Goal: Information Seeking & Learning: Understand process/instructions

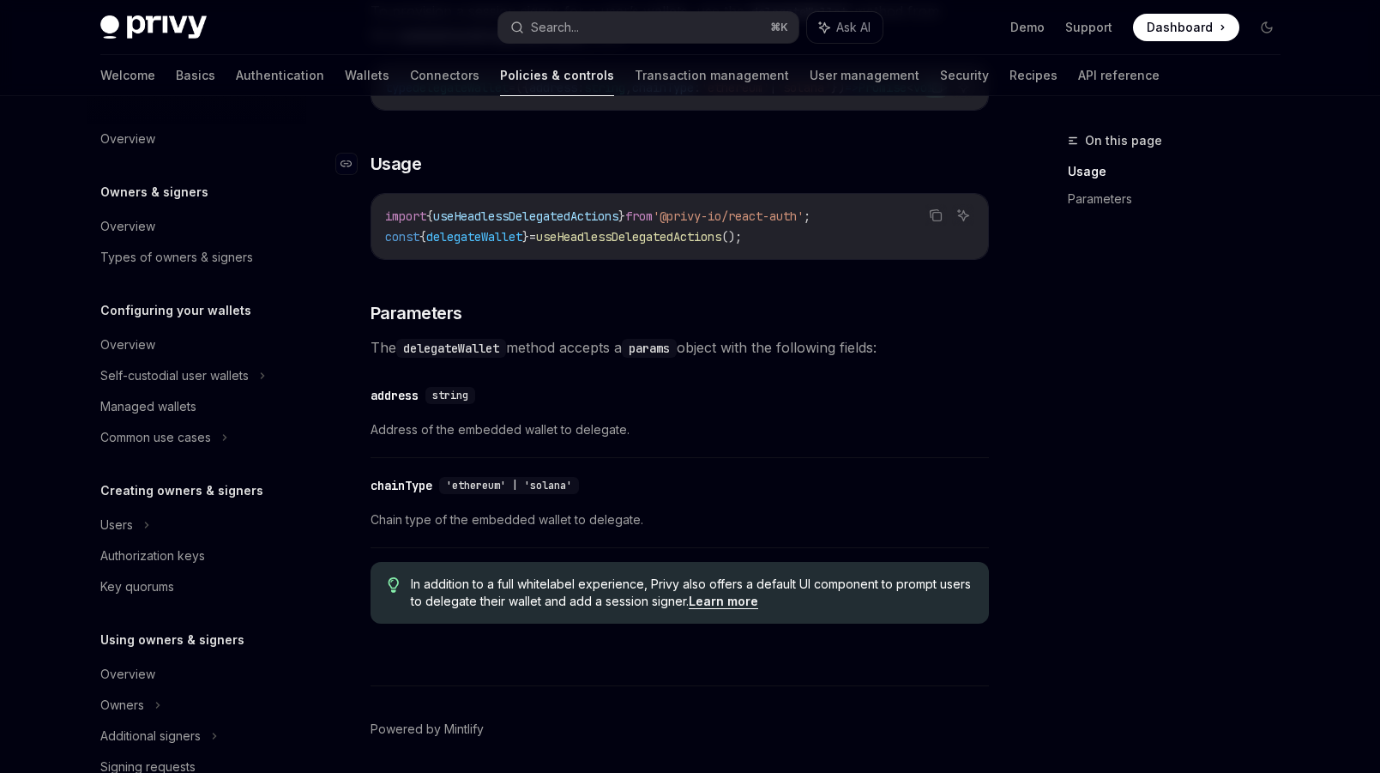
scroll to position [344, 0]
click at [500, 73] on link "Policies & controls" at bounding box center [557, 75] width 114 height 41
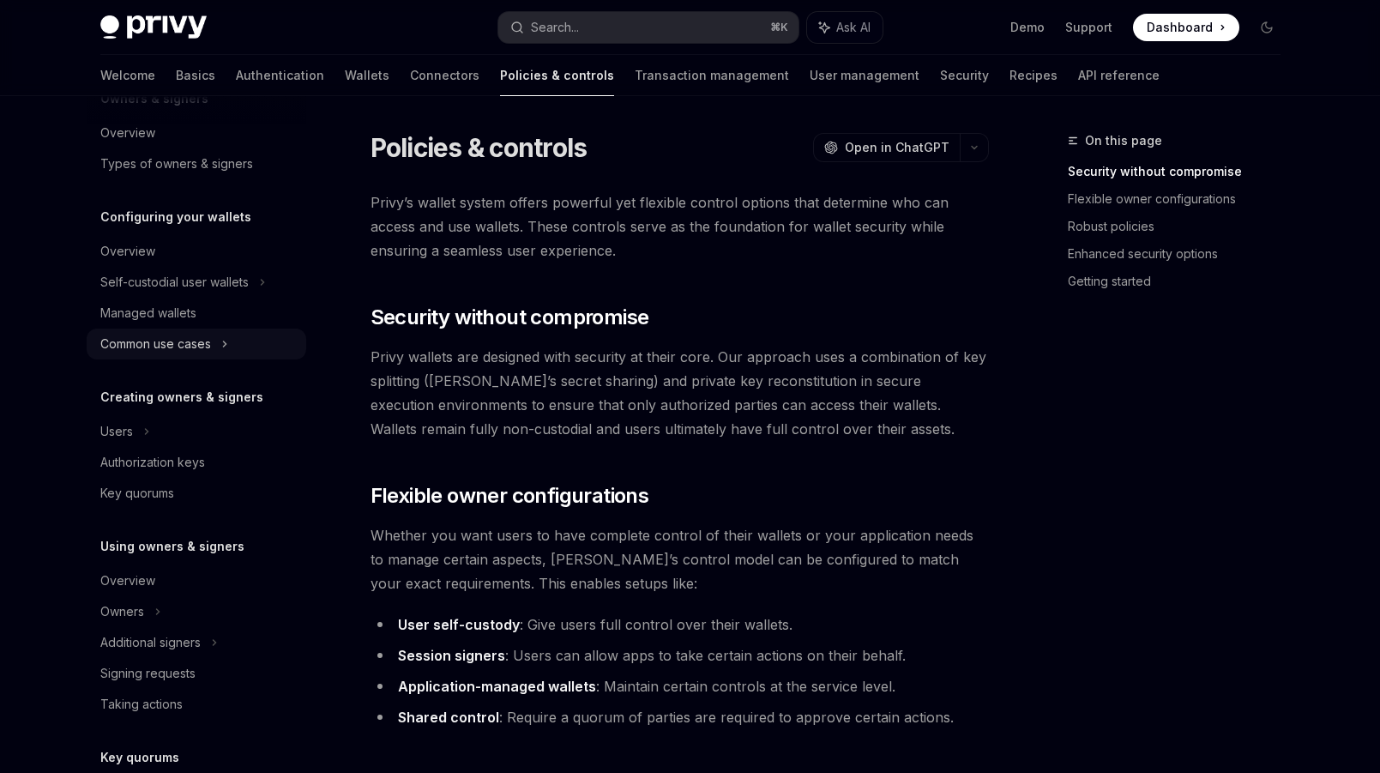
scroll to position [110, 0]
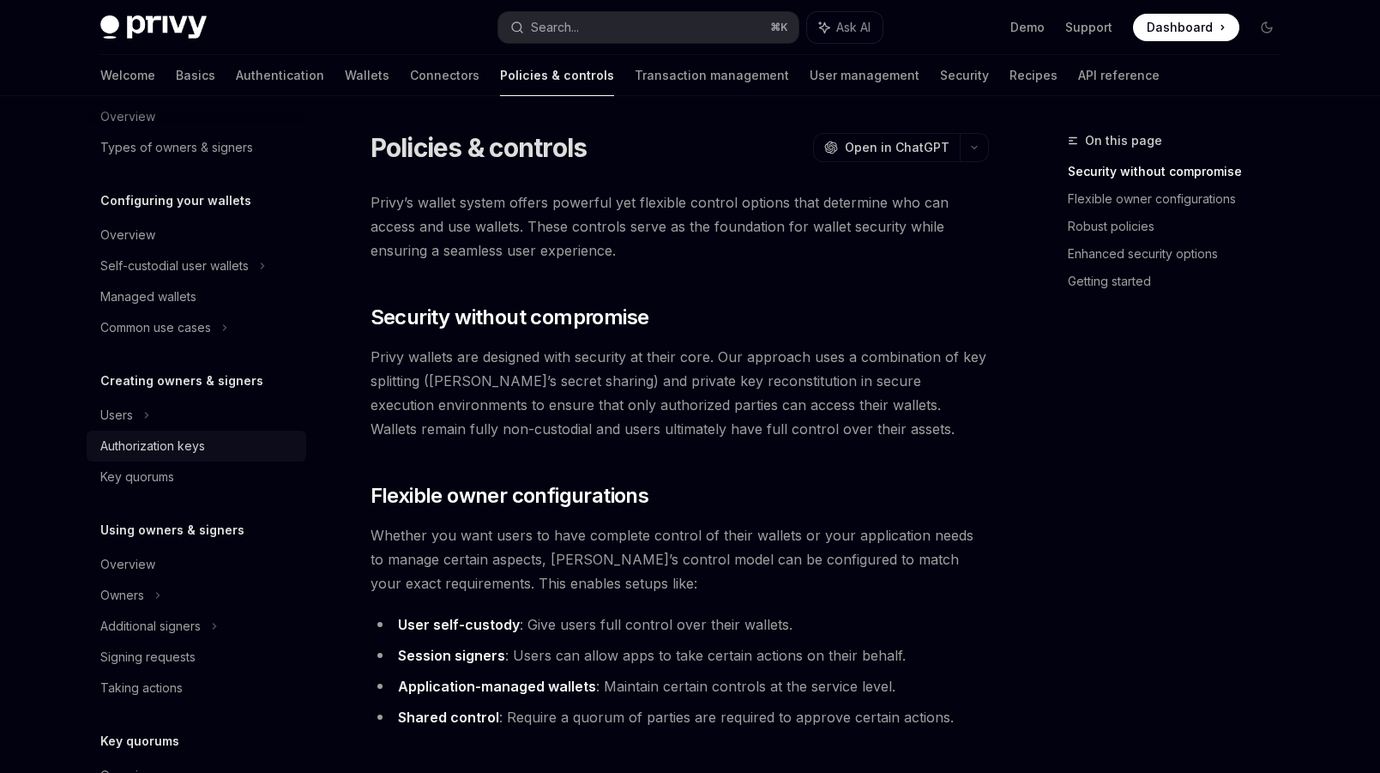
click at [170, 442] on div "Authorization keys" at bounding box center [152, 446] width 105 height 21
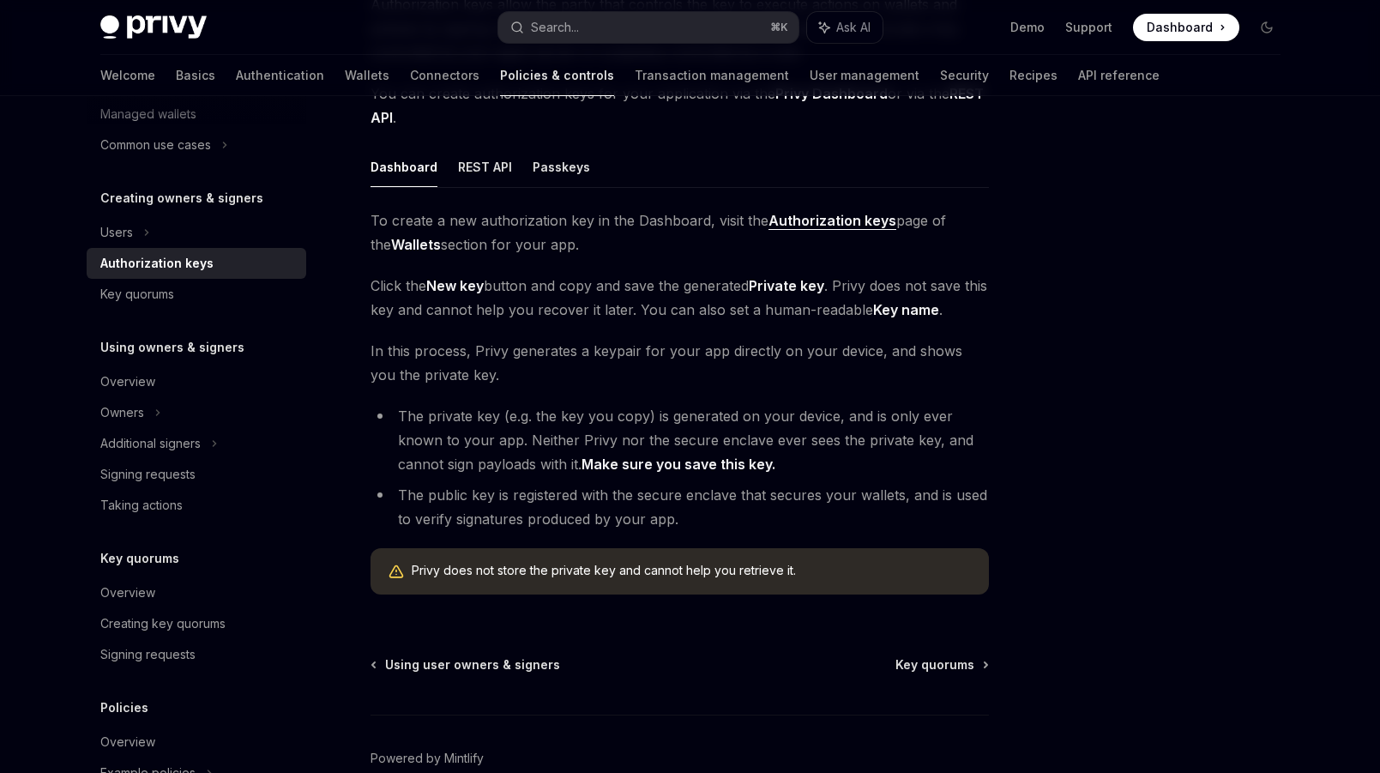
scroll to position [314, 0]
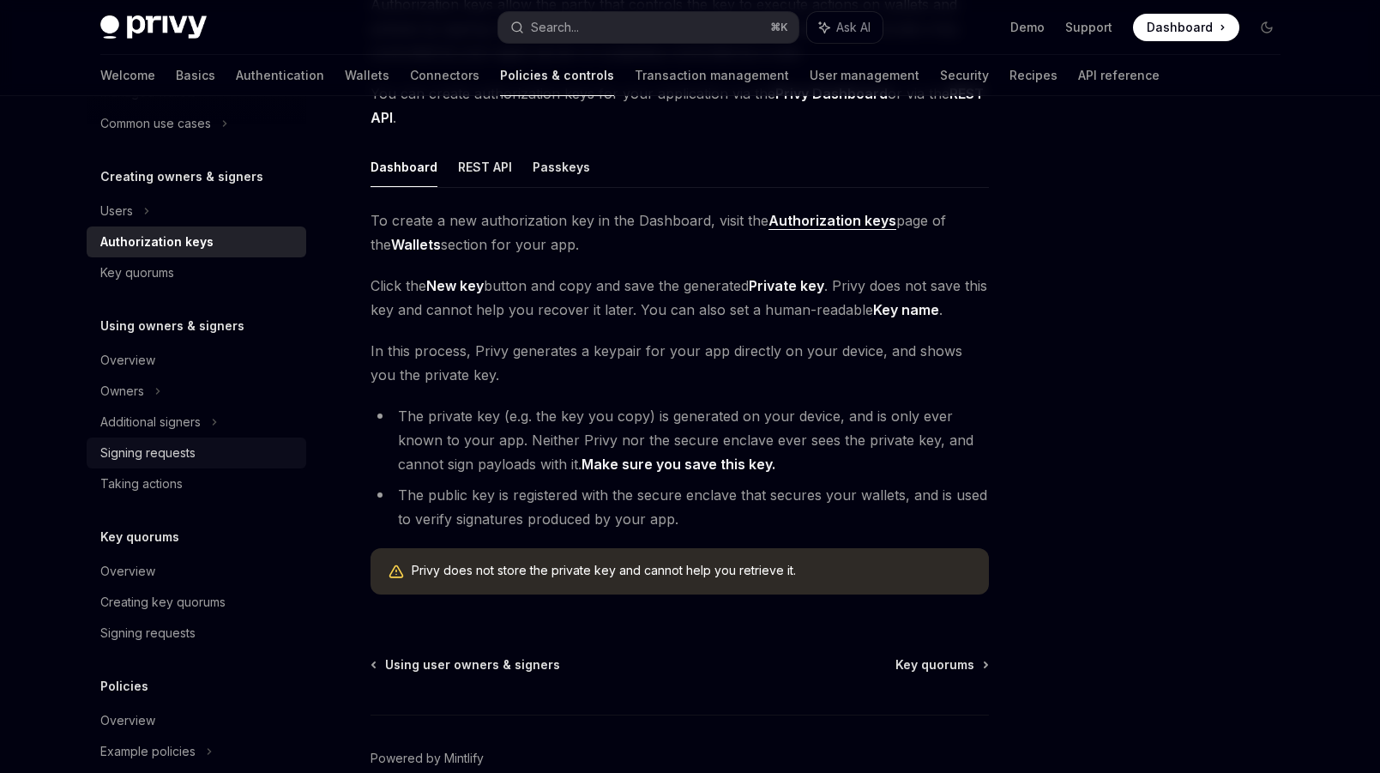
click at [197, 447] on div "Signing requests" at bounding box center [198, 452] width 196 height 21
type textarea "*"
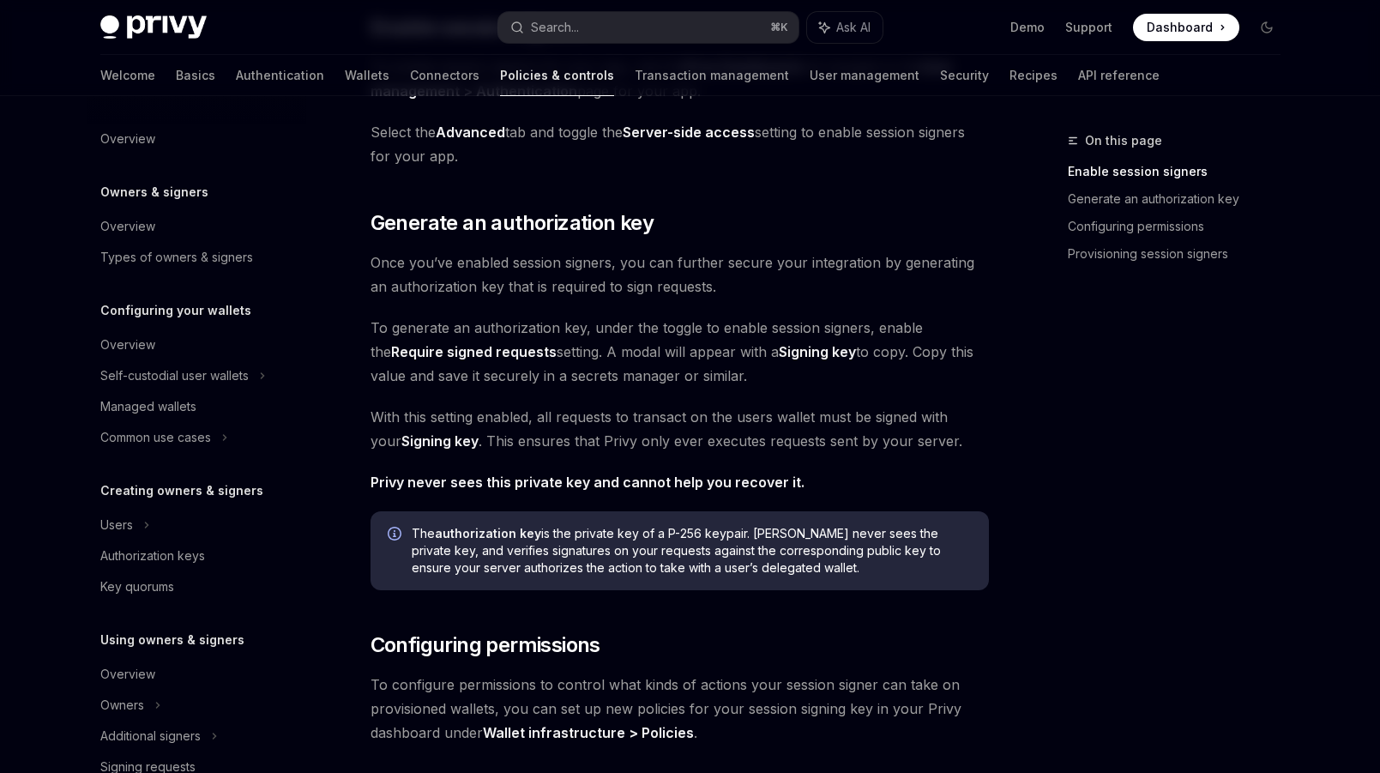
scroll to position [756, 0]
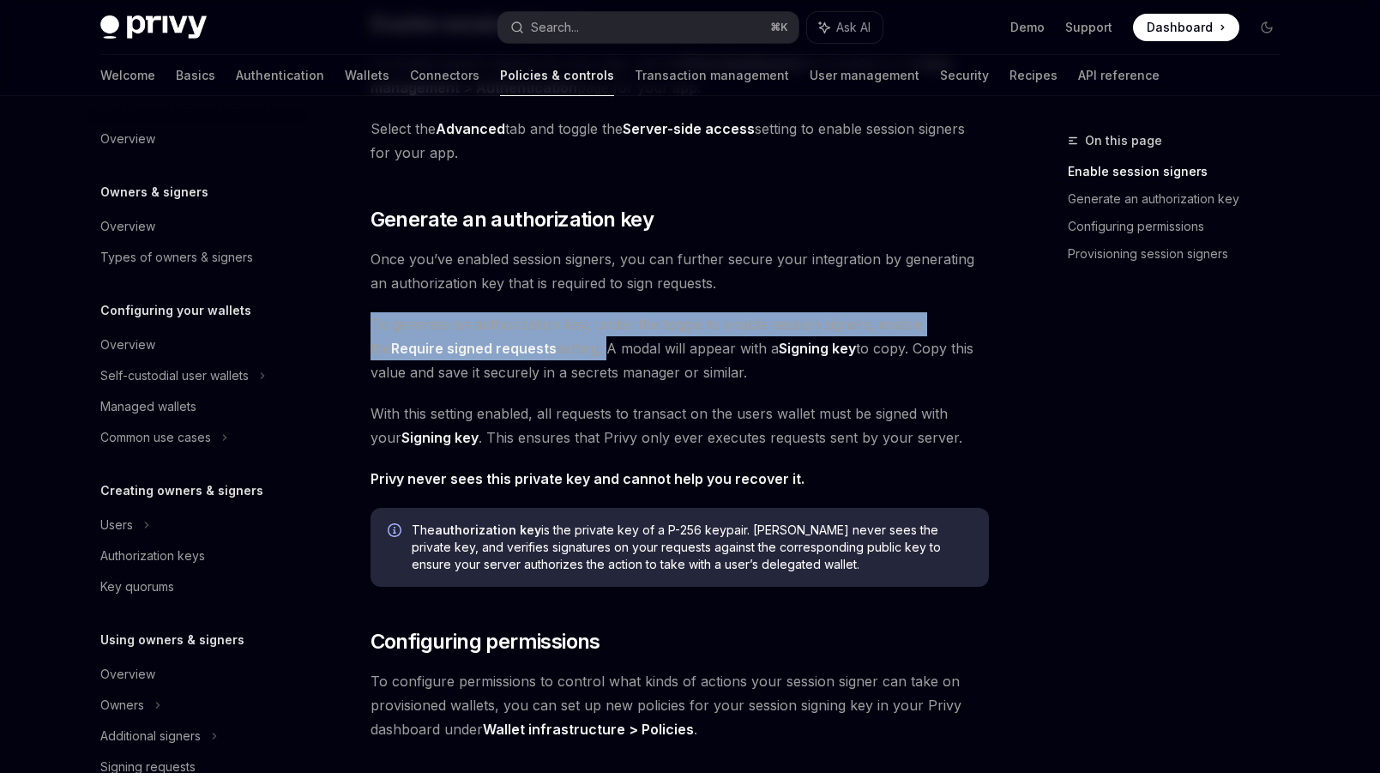
drag, startPoint x: 373, startPoint y: 330, endPoint x: 582, endPoint y: 340, distance: 209.5
click at [582, 340] on span "To generate an authorization key, under the toggle to enable session signers, e…" at bounding box center [679, 348] width 618 height 72
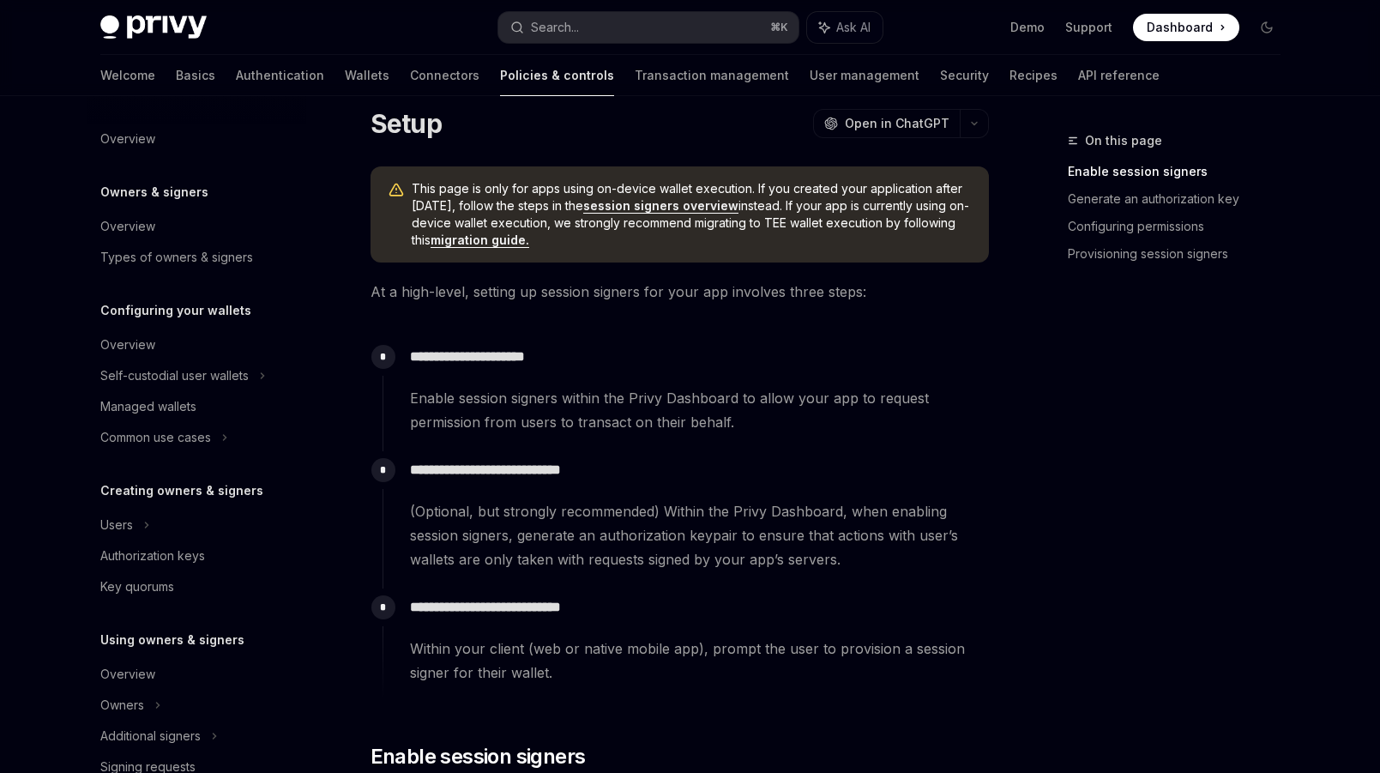
scroll to position [11, 0]
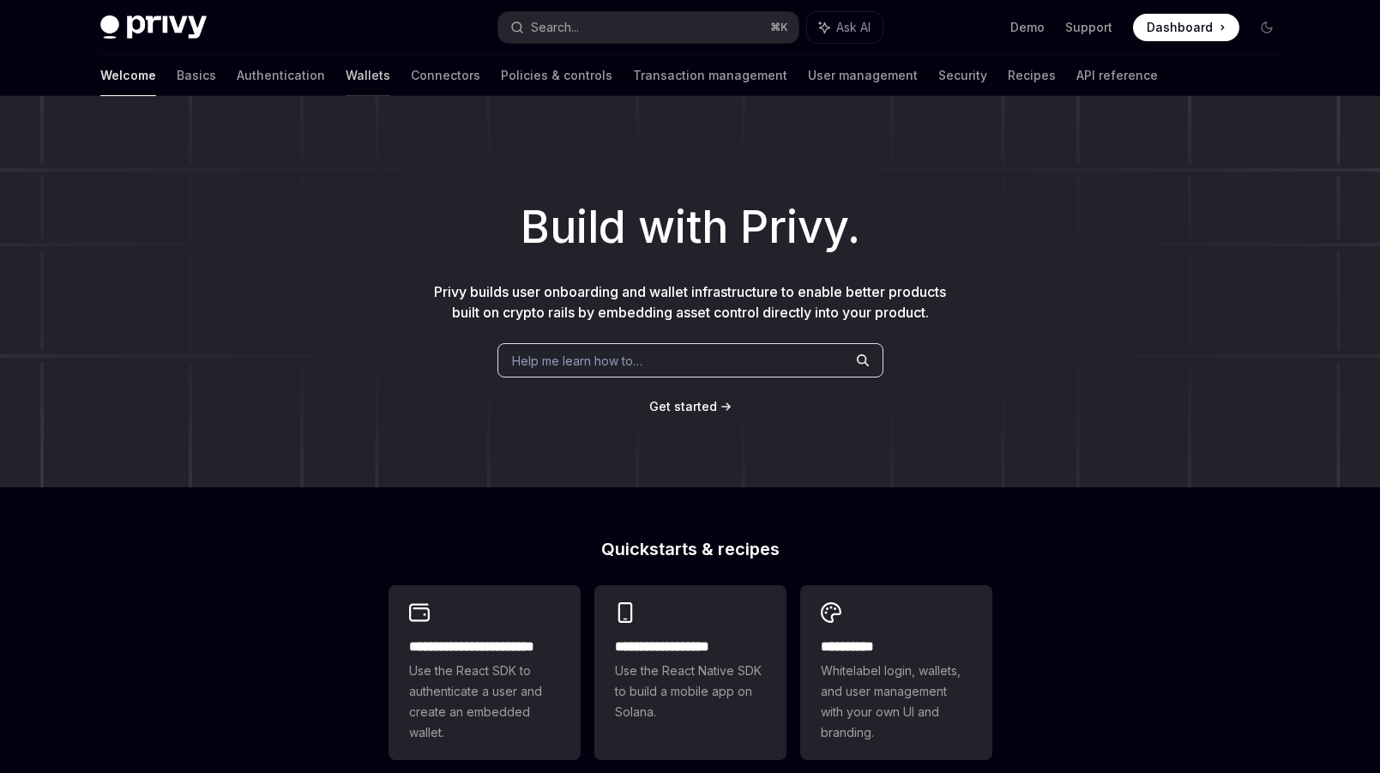
click at [346, 78] on link "Wallets" at bounding box center [368, 75] width 45 height 41
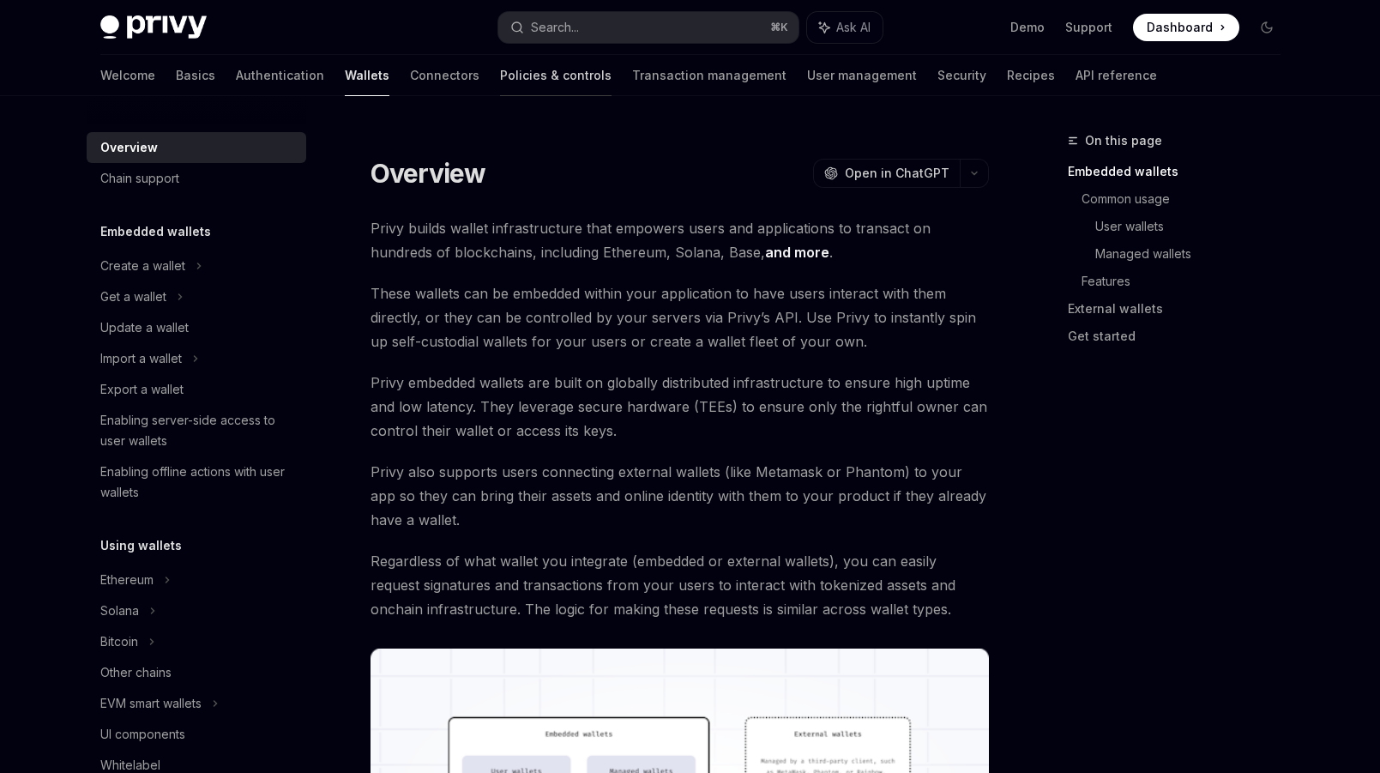
click at [500, 83] on link "Policies & controls" at bounding box center [555, 75] width 111 height 41
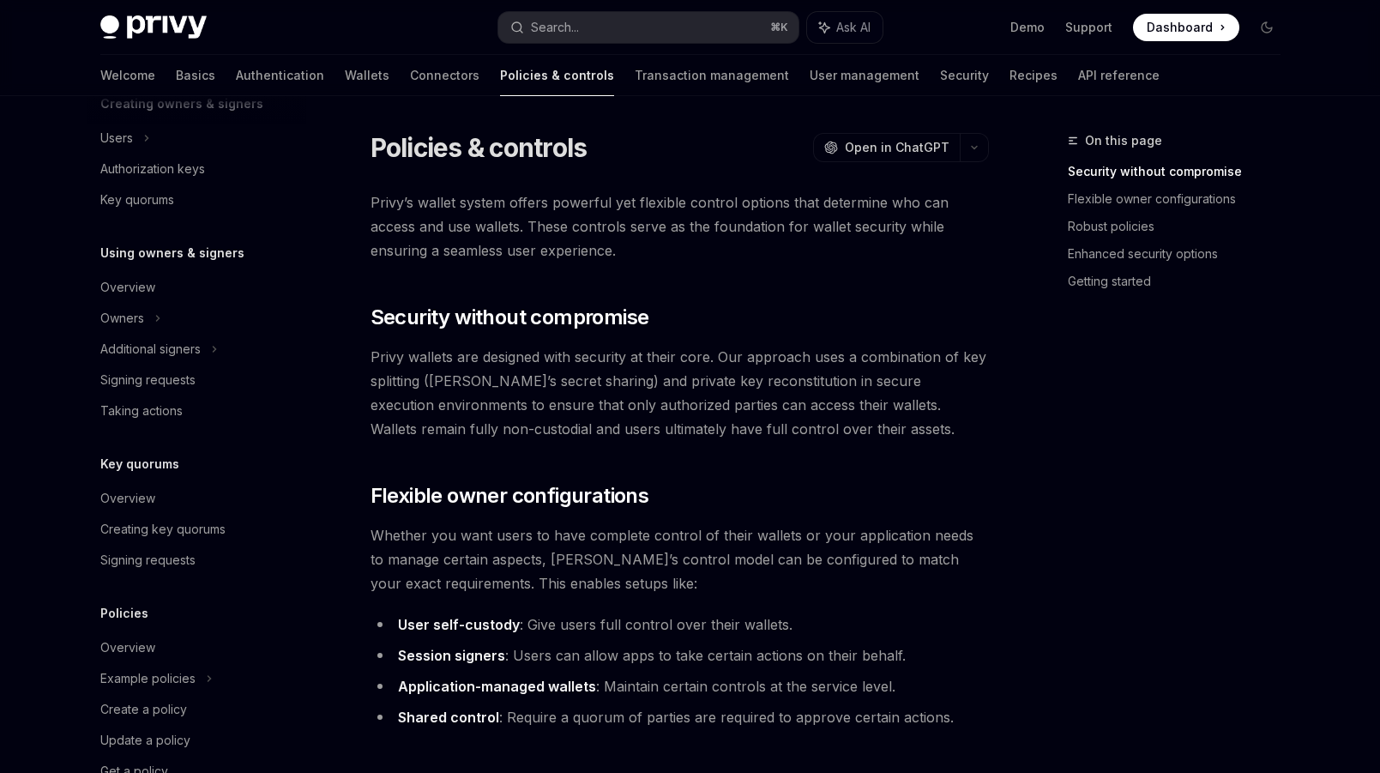
scroll to position [397, 0]
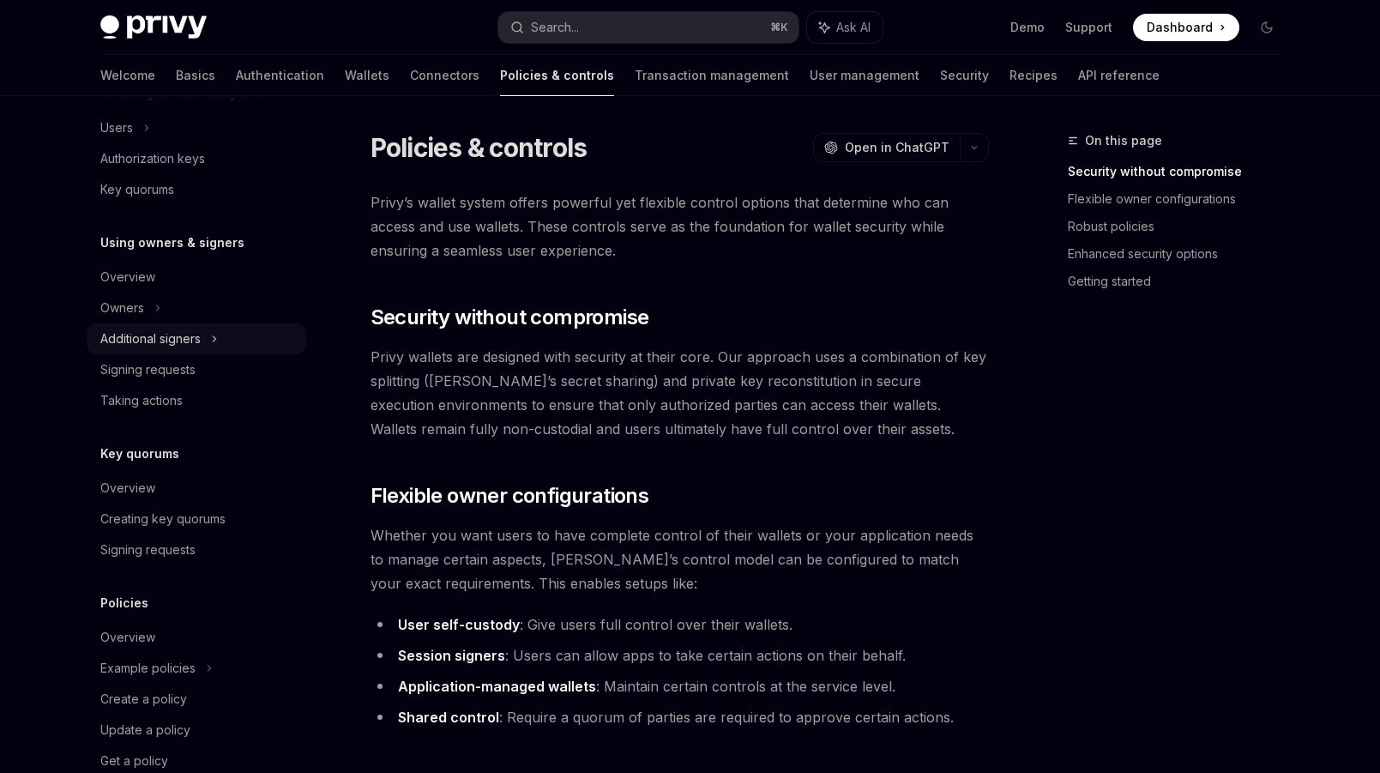
click at [160, 345] on div "Additional signers" at bounding box center [150, 338] width 100 height 21
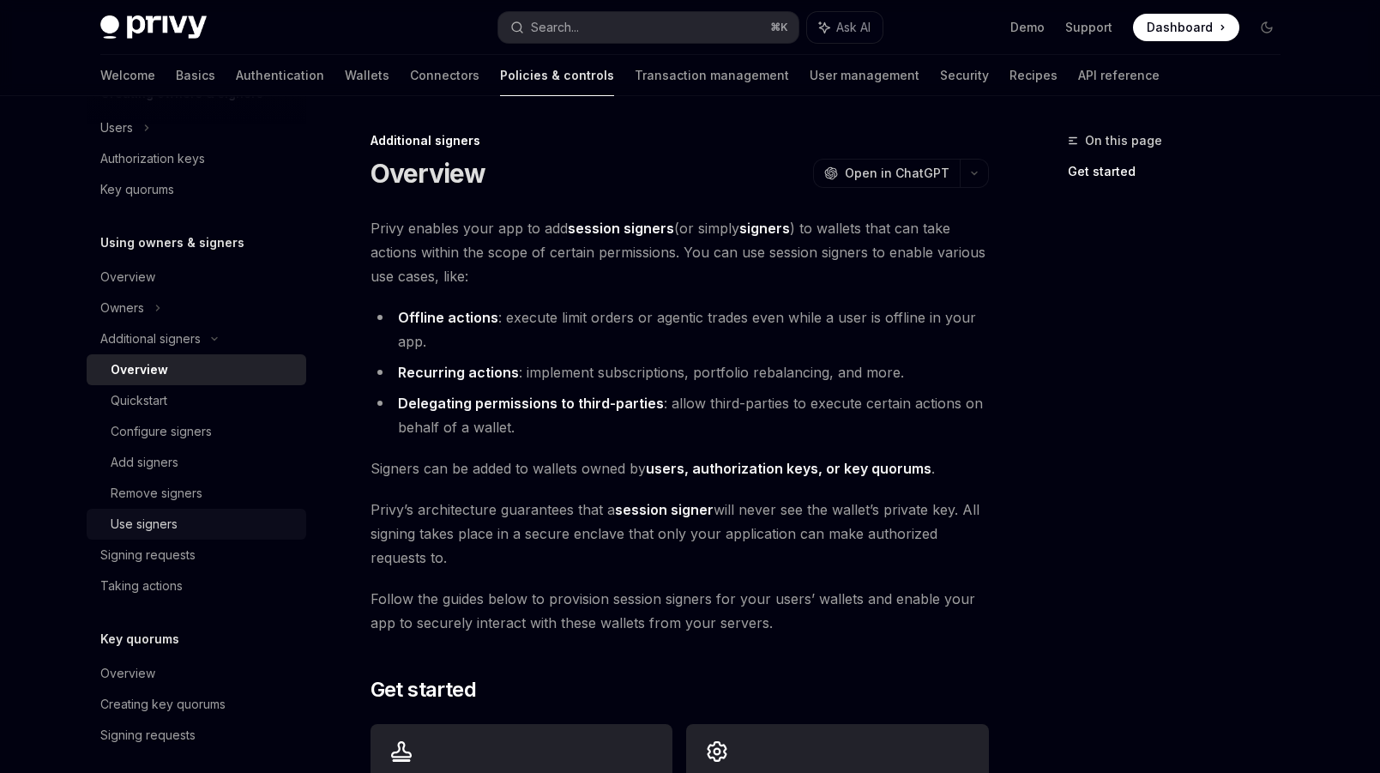
click at [153, 516] on div "Use signers" at bounding box center [144, 524] width 67 height 21
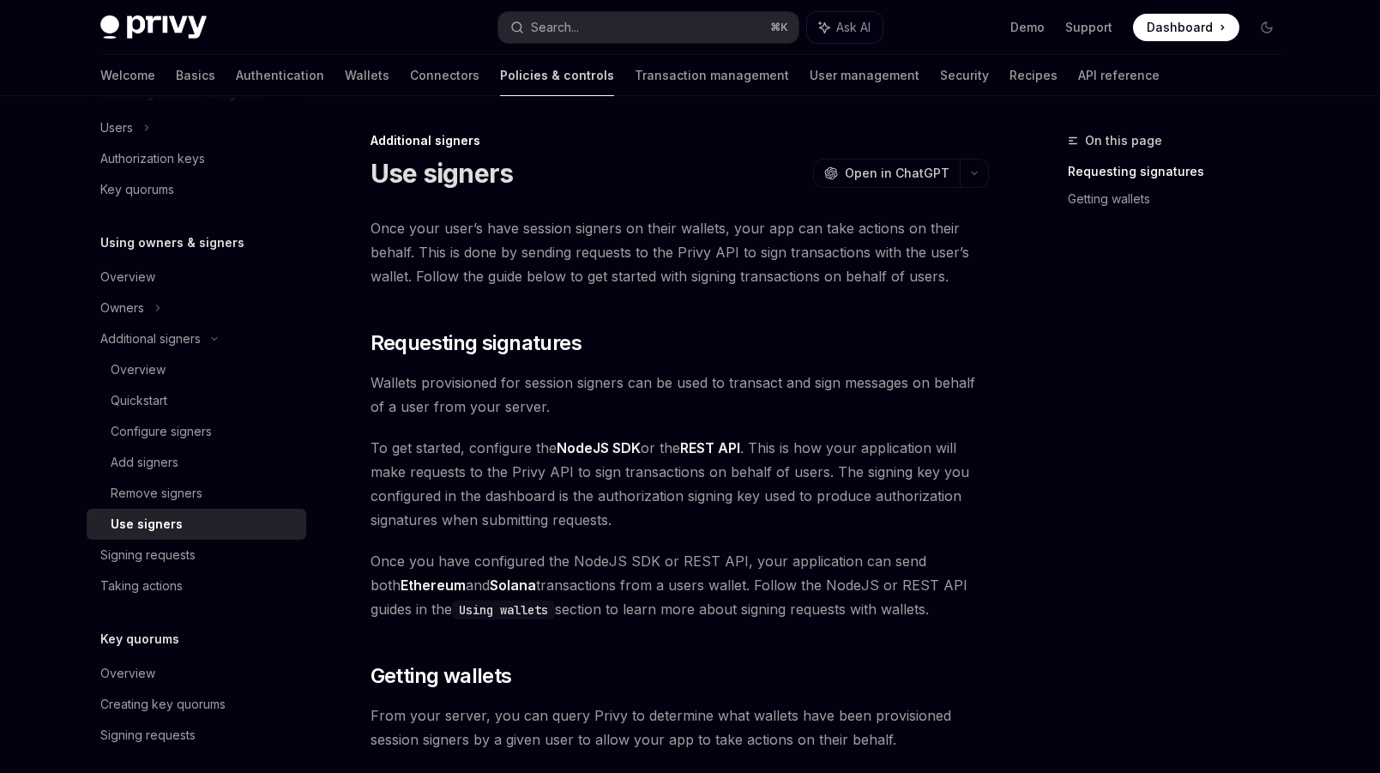
click at [500, 75] on link "Policies & controls" at bounding box center [557, 75] width 114 height 41
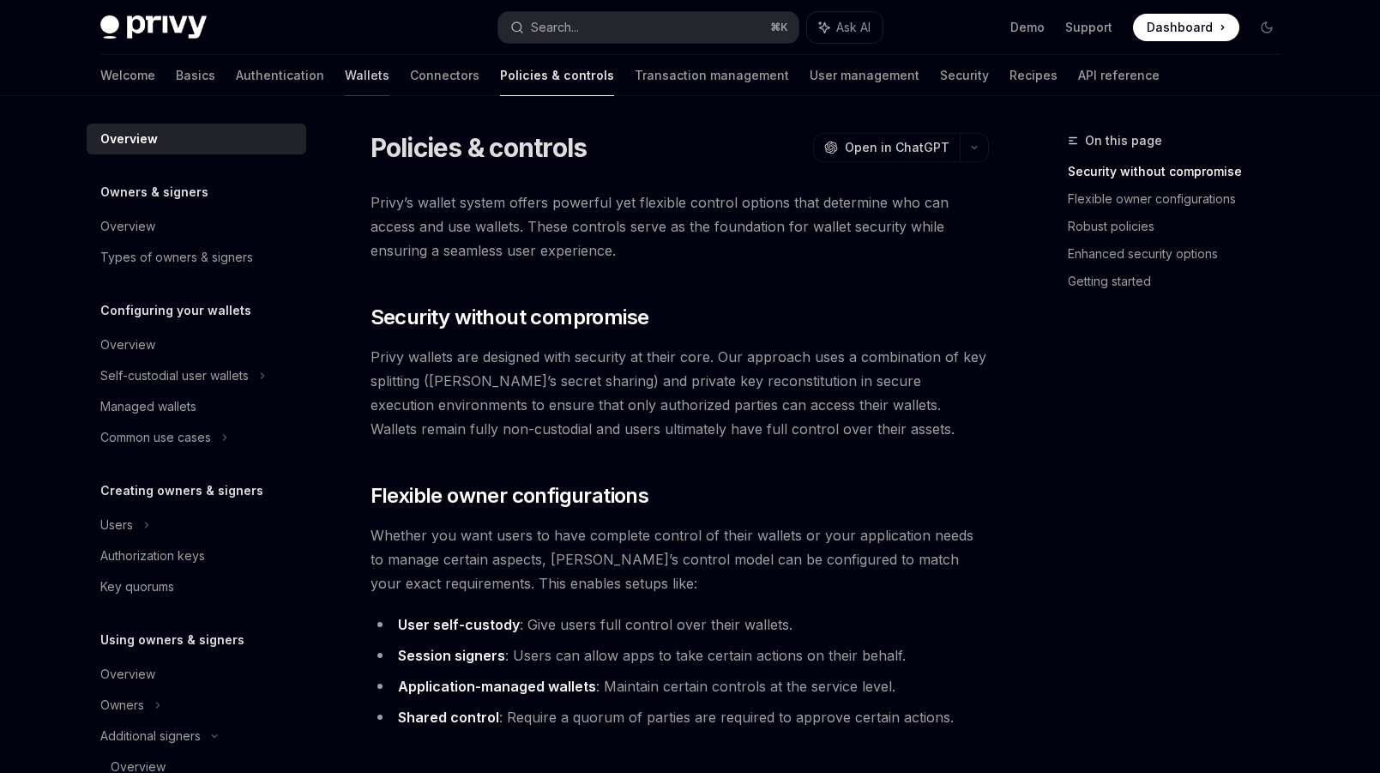
click at [345, 79] on link "Wallets" at bounding box center [367, 75] width 45 height 41
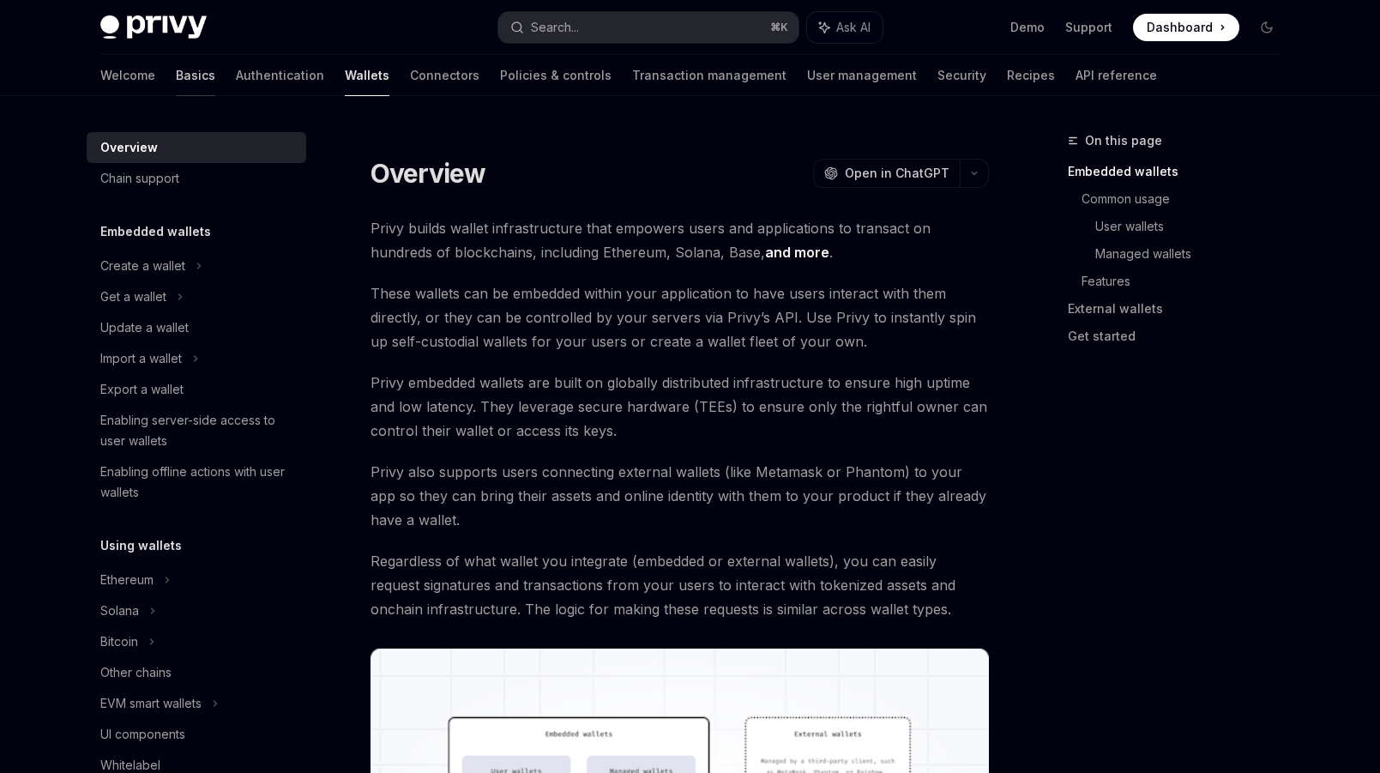
click at [176, 77] on link "Basics" at bounding box center [195, 75] width 39 height 41
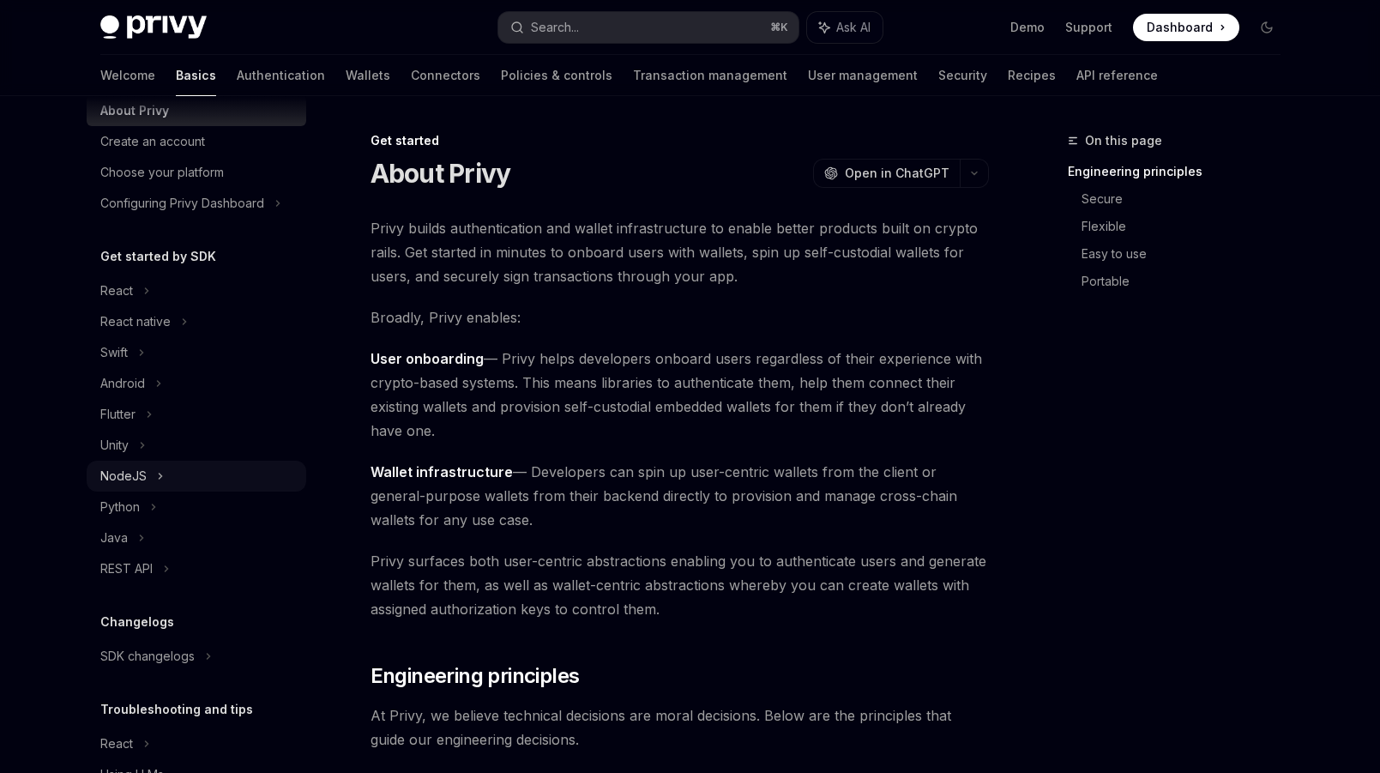
click at [135, 470] on div "NodeJS" at bounding box center [123, 476] width 46 height 21
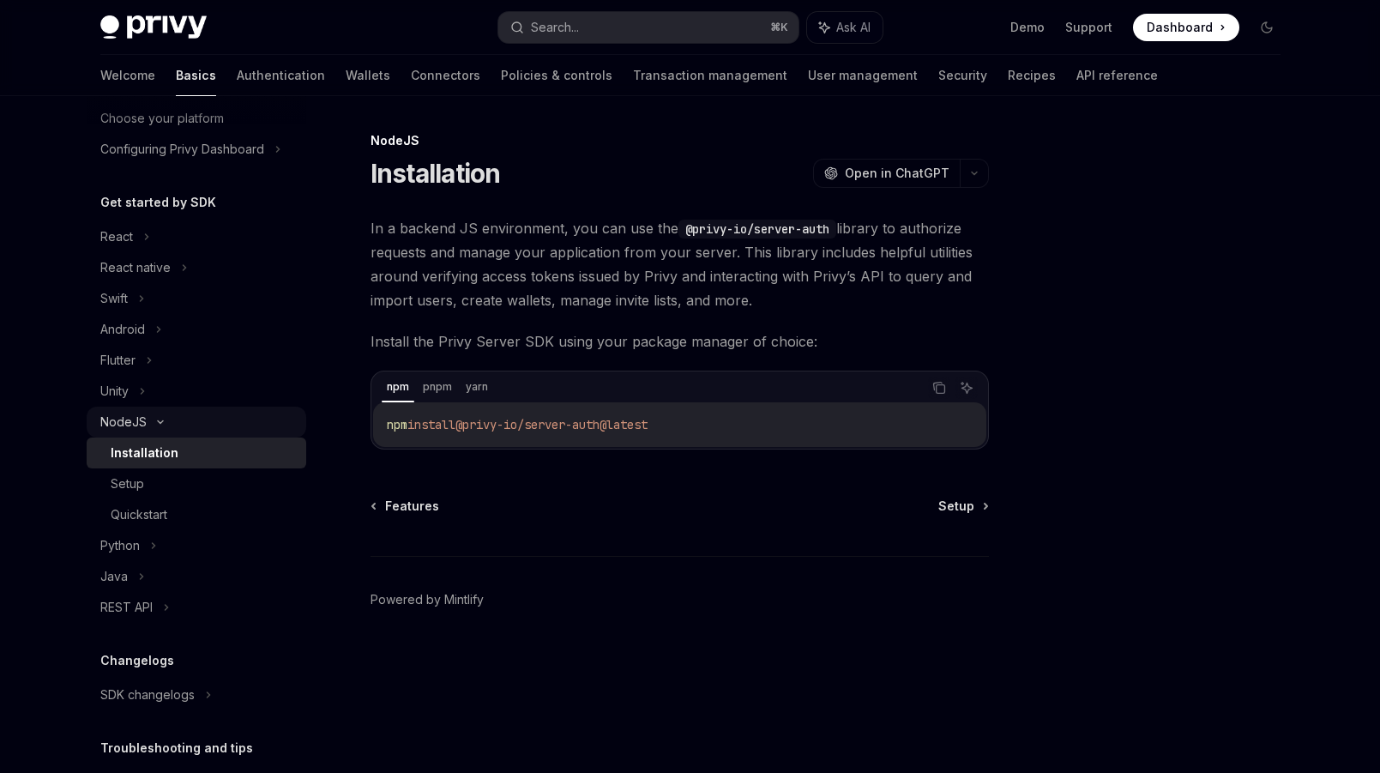
scroll to position [114, 0]
click at [138, 506] on div "Quickstart" at bounding box center [139, 512] width 57 height 21
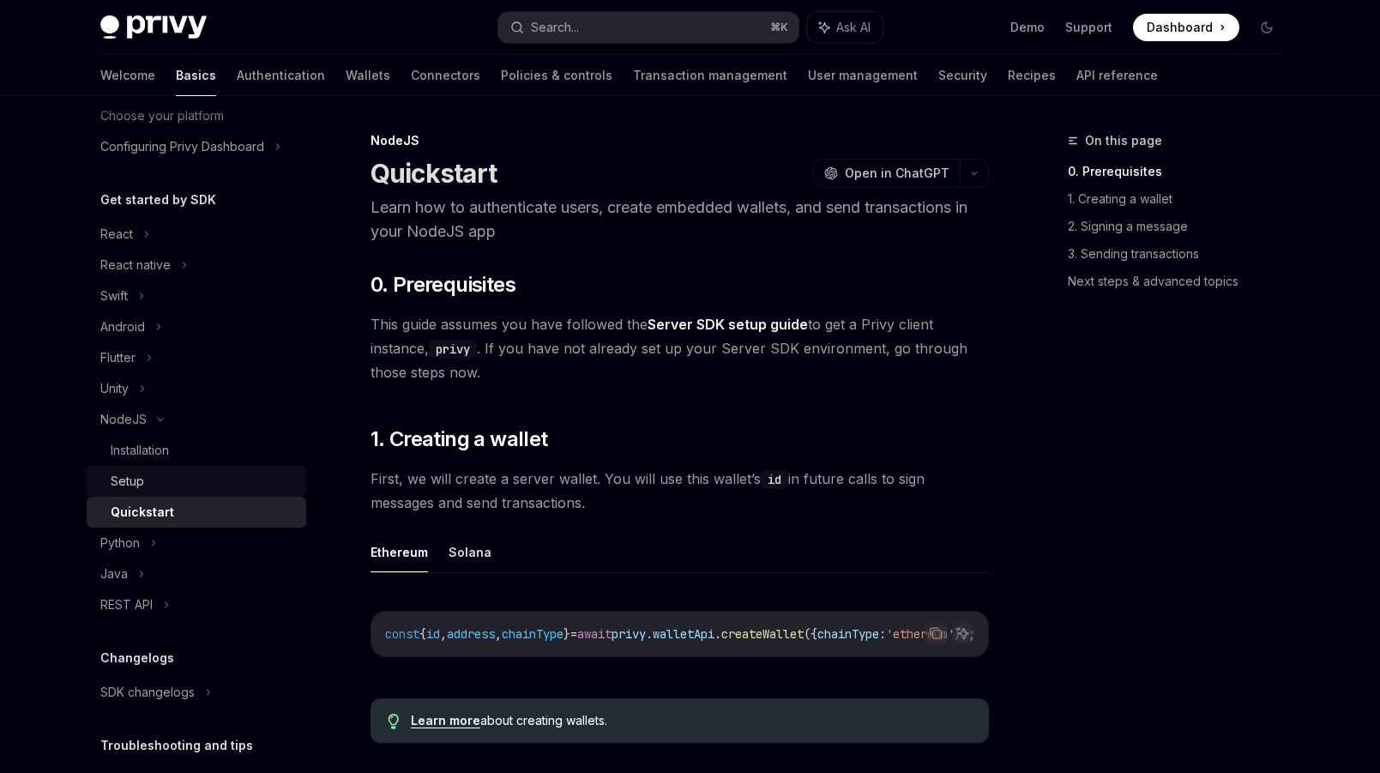
click at [138, 488] on div "Setup" at bounding box center [127, 481] width 33 height 21
type textarea "*"
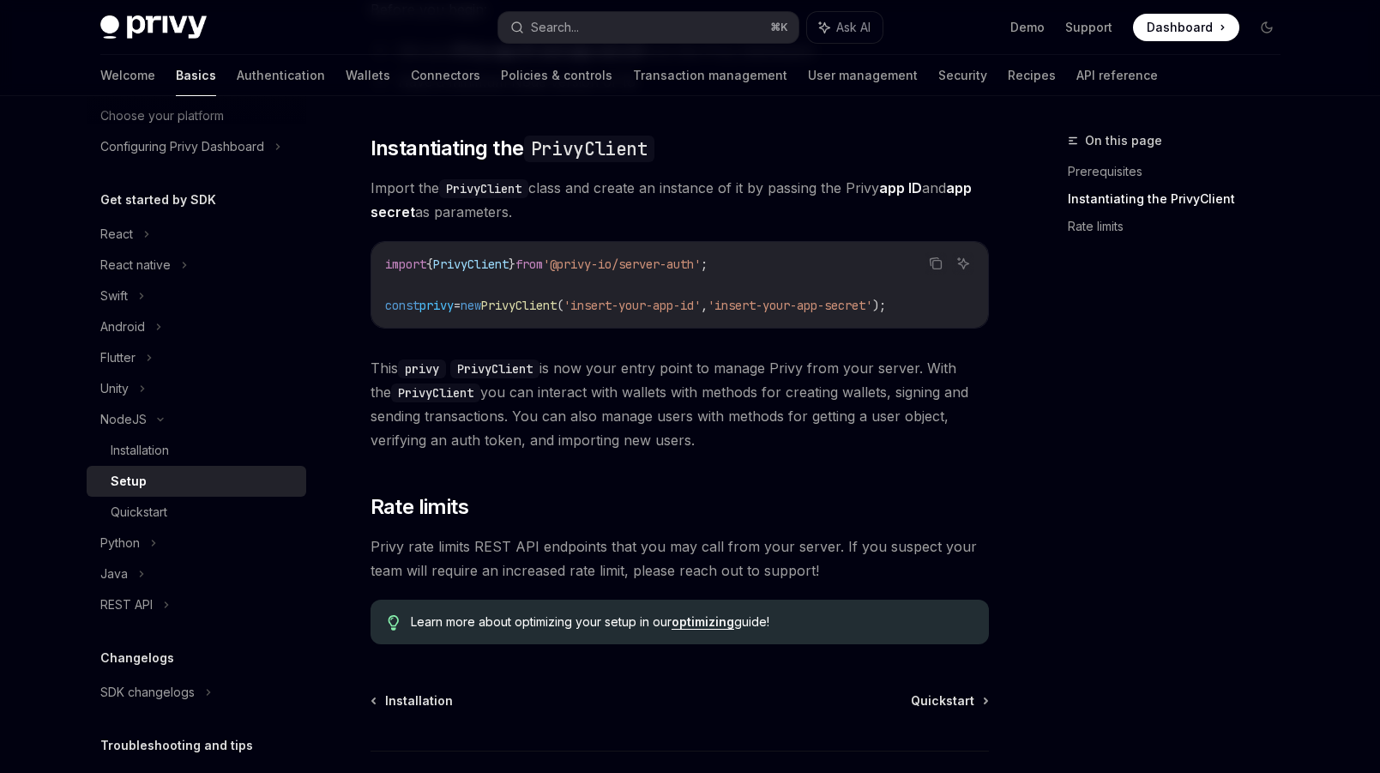
scroll to position [278, 0]
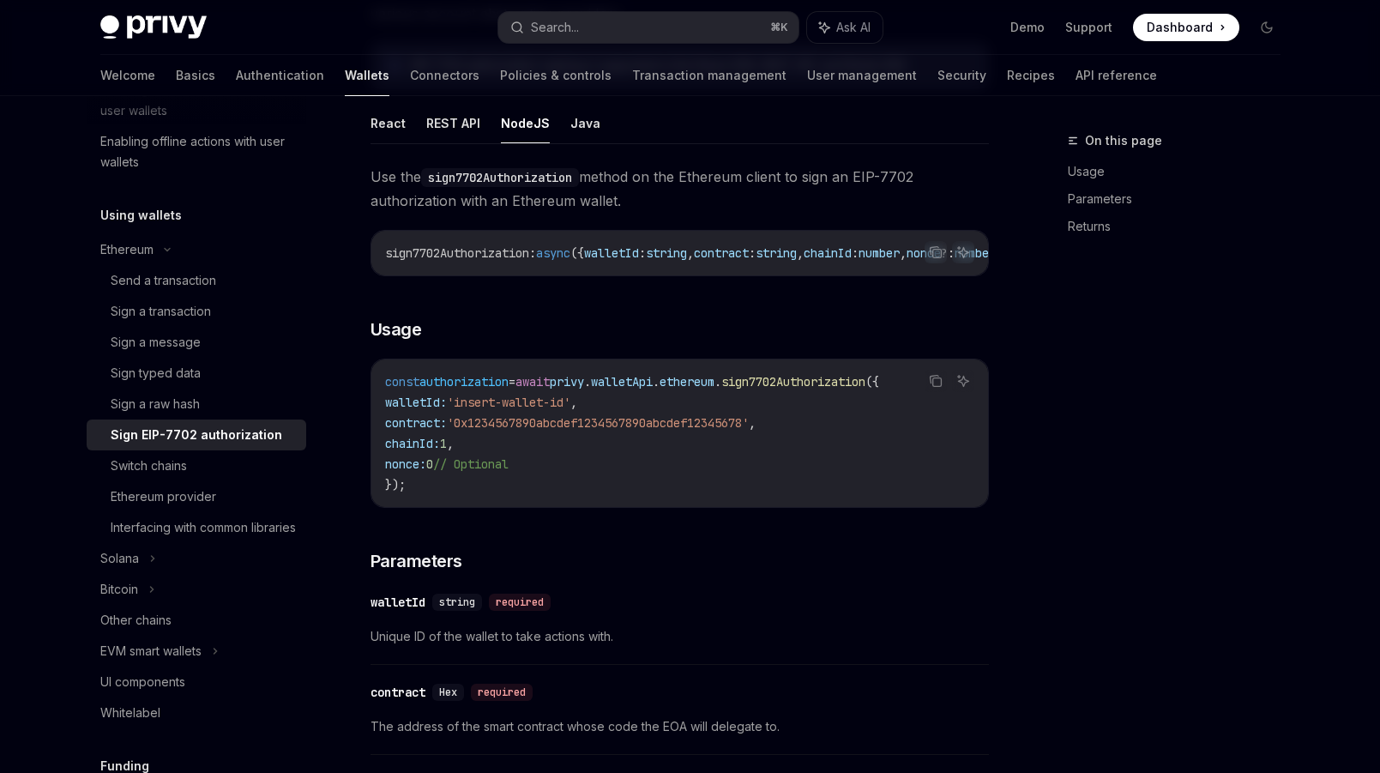
scroll to position [340, 0]
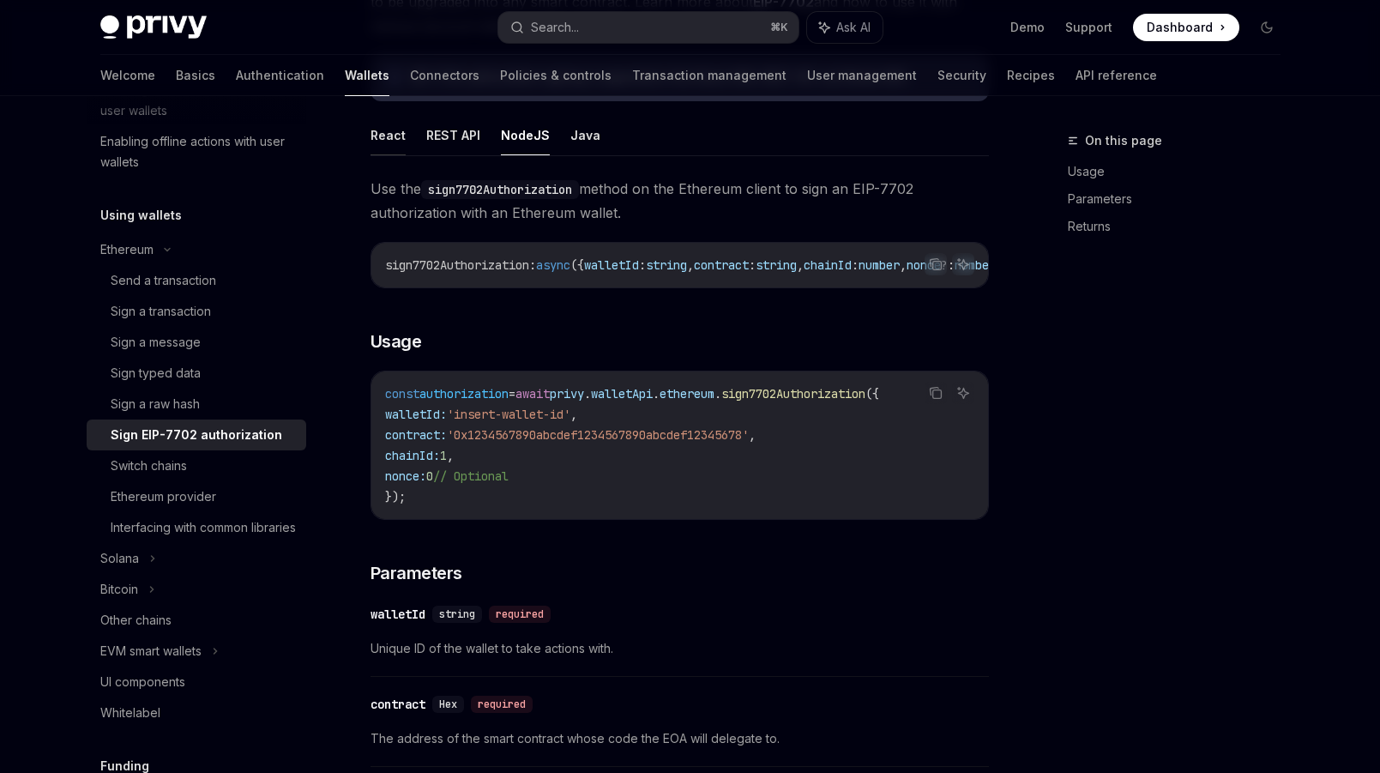
click at [382, 133] on button "React" at bounding box center [387, 135] width 35 height 40
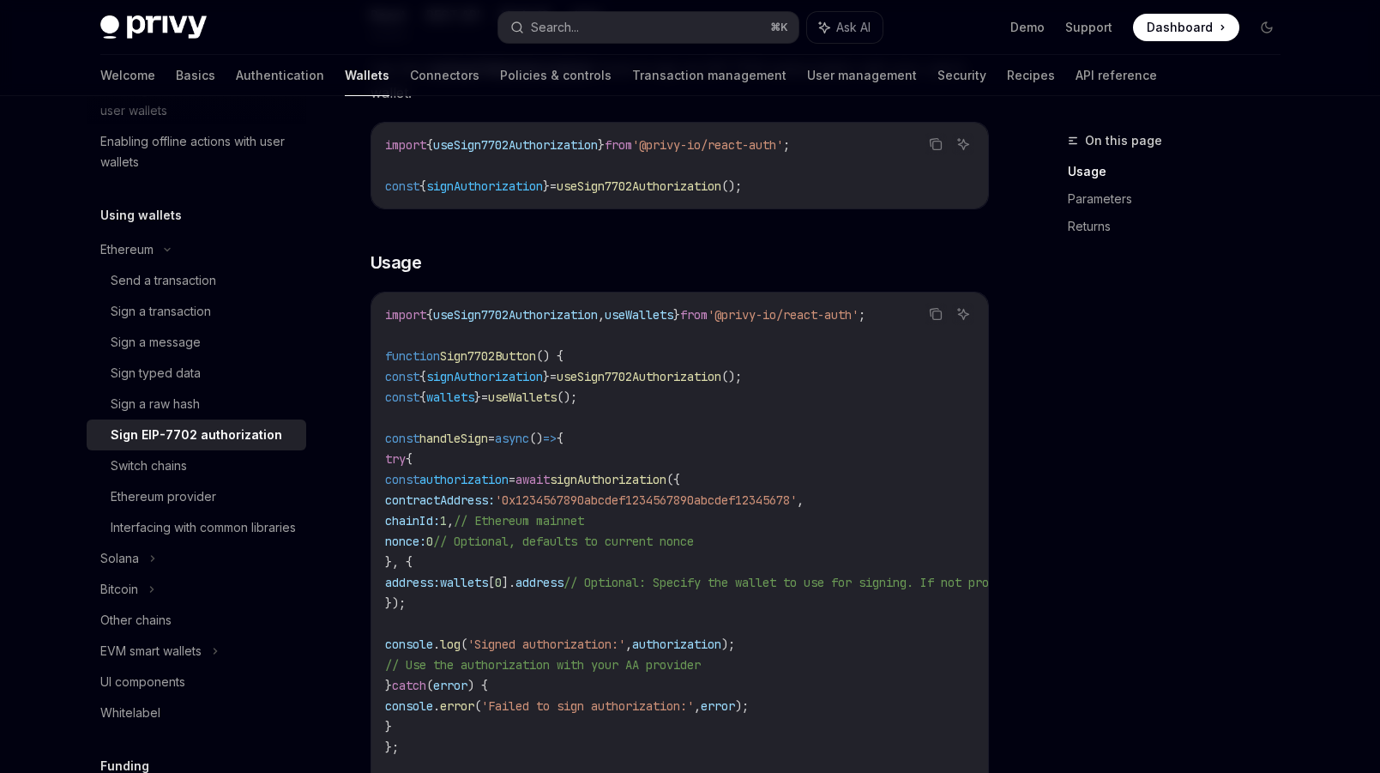
scroll to position [462, 0]
click at [191, 315] on div "Sign a transaction" at bounding box center [161, 311] width 100 height 21
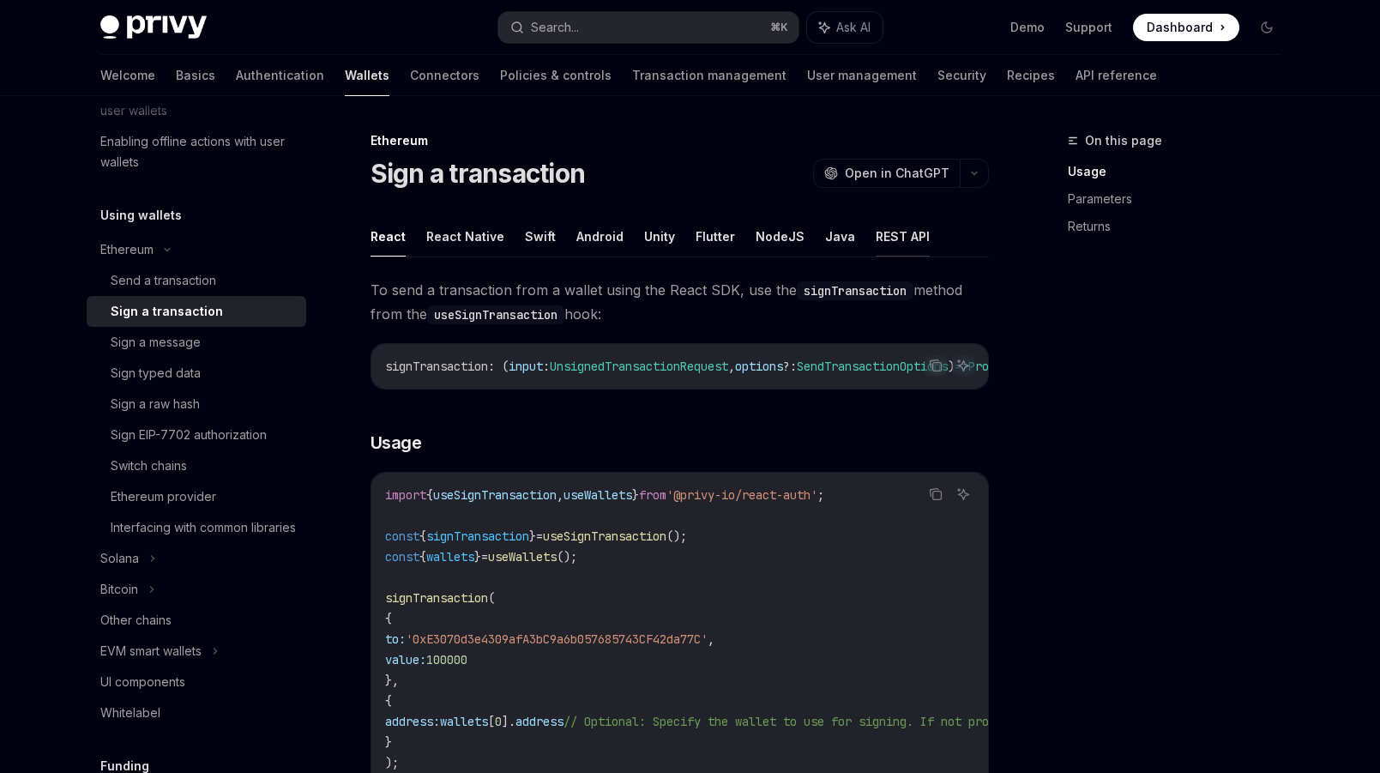
click at [879, 244] on button "REST API" at bounding box center [903, 236] width 54 height 40
type textarea "*"
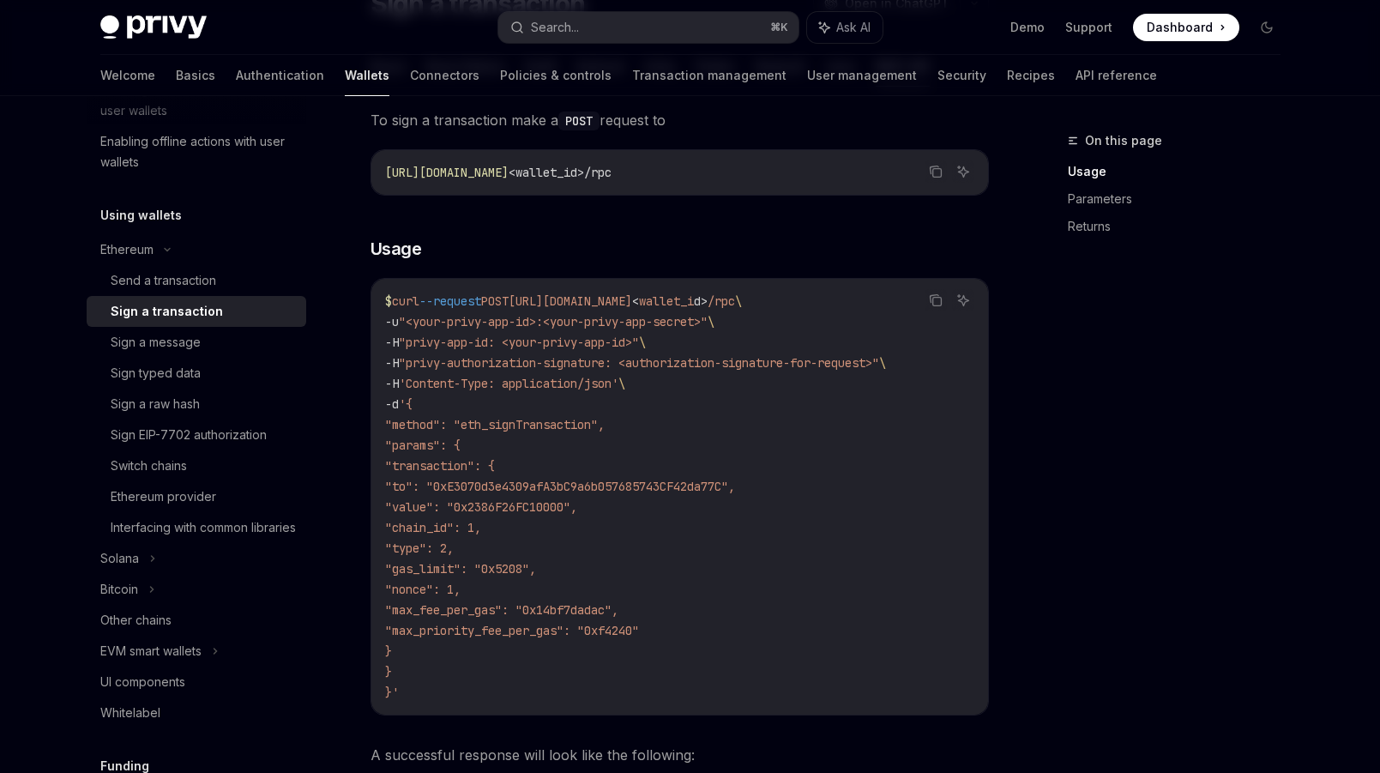
scroll to position [171, 0]
click at [1044, 317] on div "On this page Usage Parameters Returns" at bounding box center [1163, 451] width 261 height 642
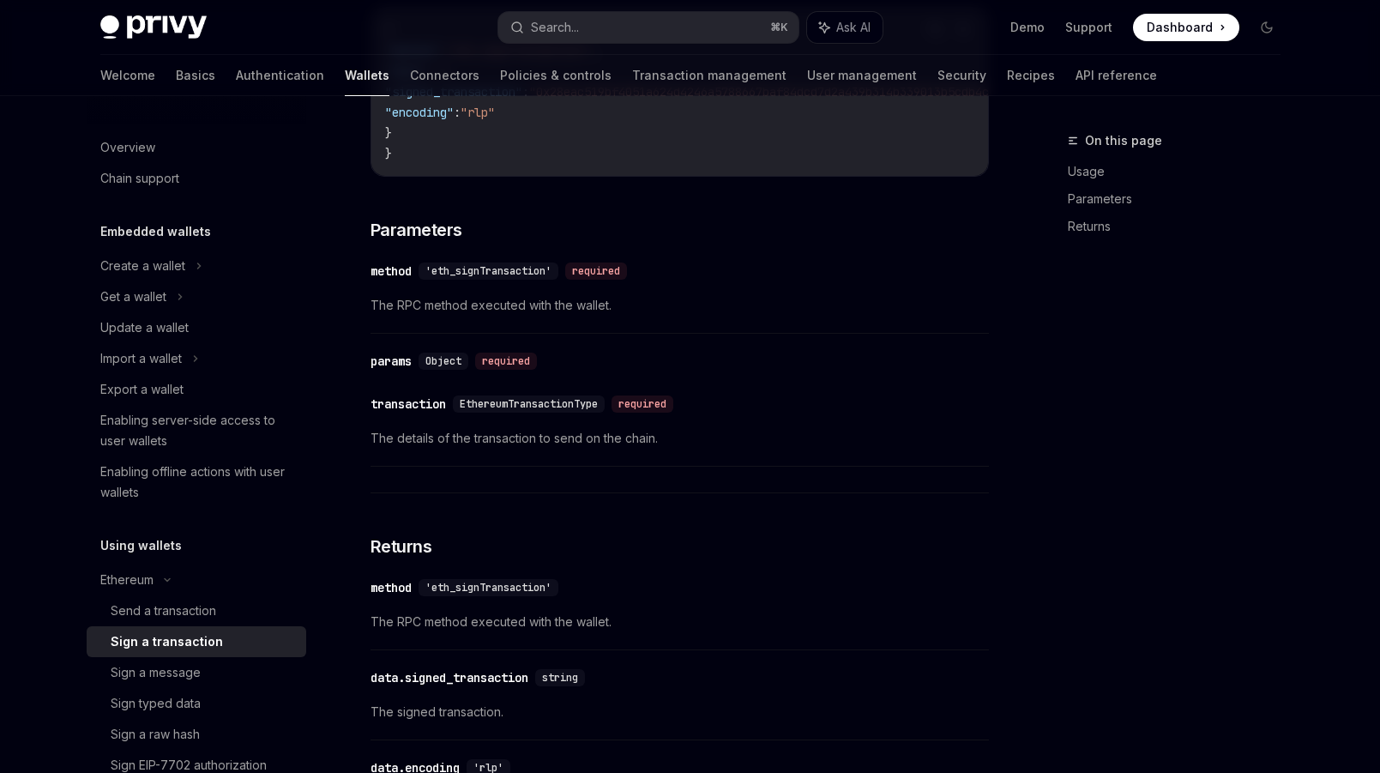
scroll to position [924, 0]
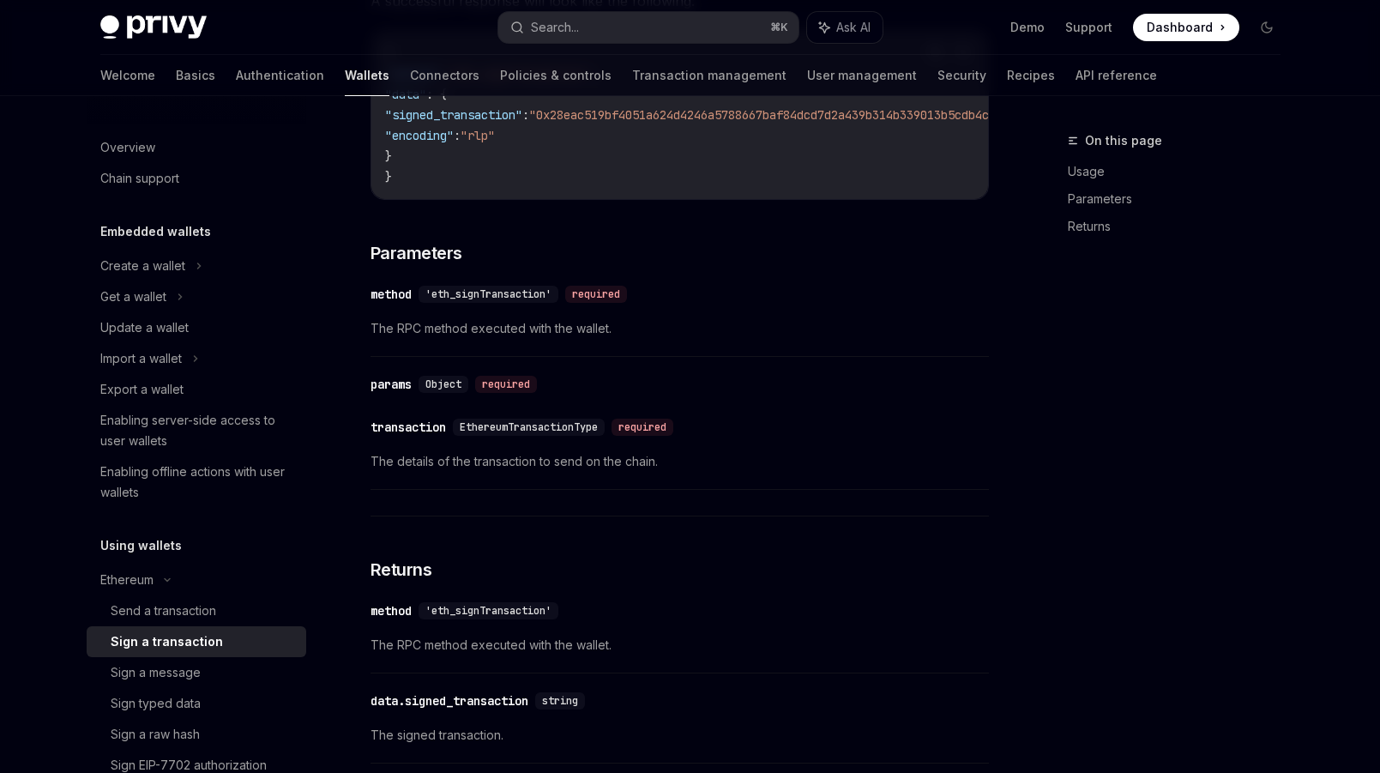
click at [431, 391] on span "Object" at bounding box center [443, 384] width 36 height 14
click at [506, 434] on span "EthereumTransactionType" at bounding box center [529, 427] width 138 height 14
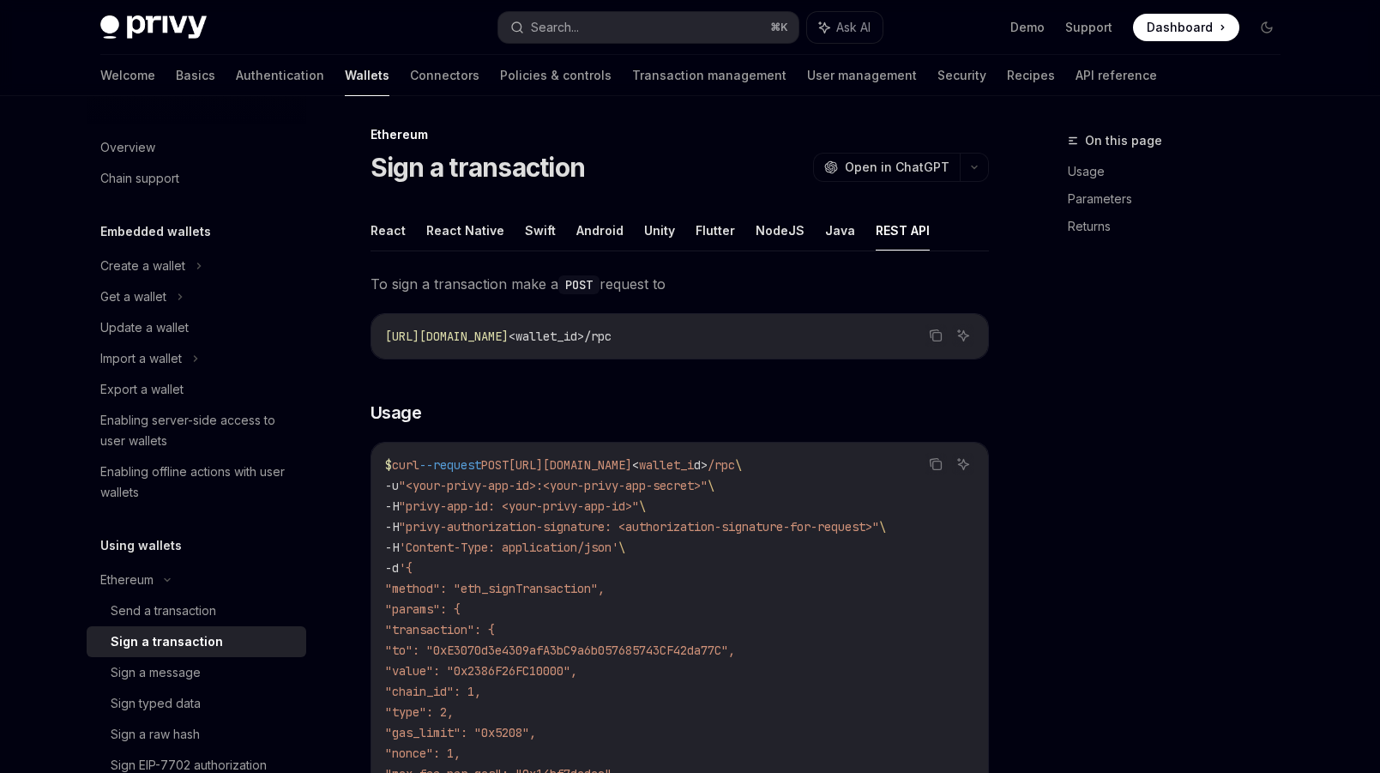
scroll to position [0, 0]
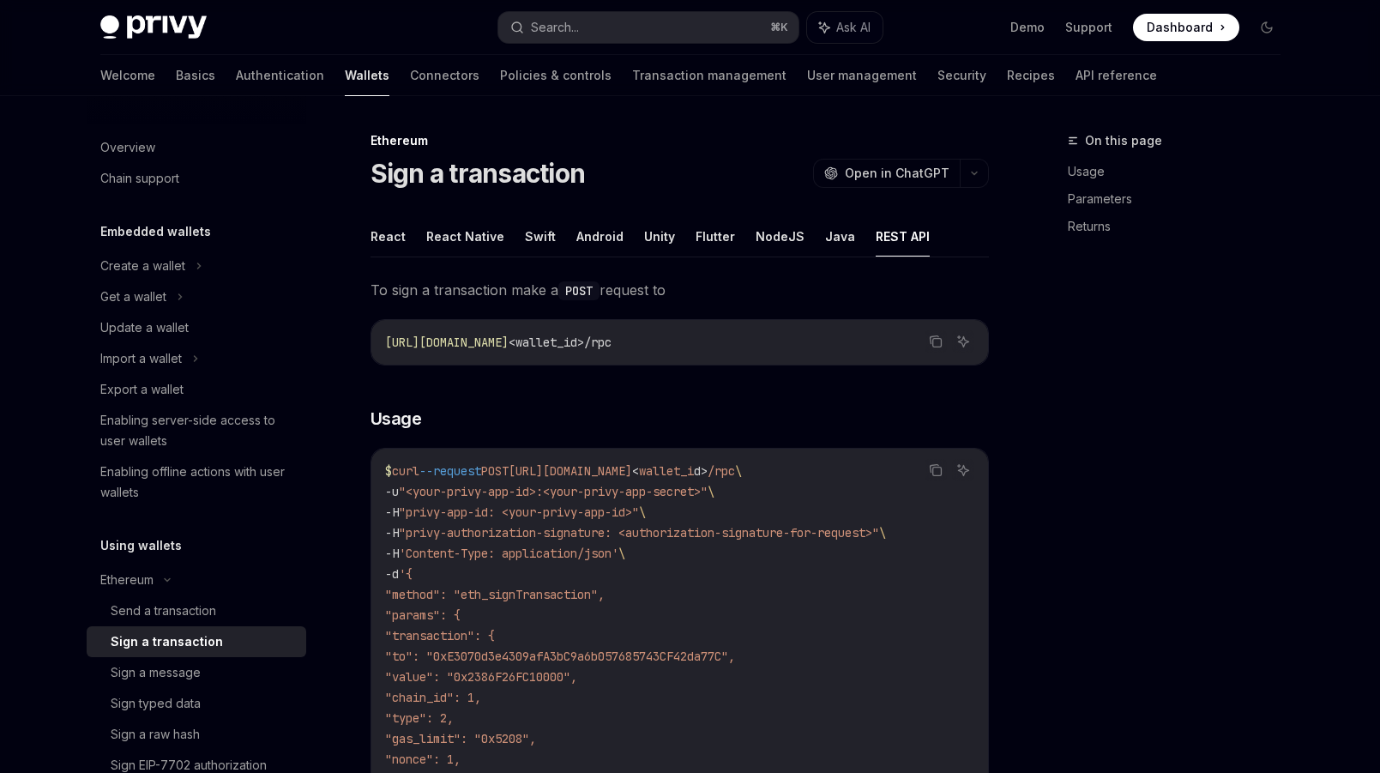
click at [844, 244] on ul "React React Native Swift Android Unity Flutter NodeJS Java REST API" at bounding box center [679, 236] width 618 height 41
click at [382, 240] on button "React" at bounding box center [387, 236] width 35 height 40
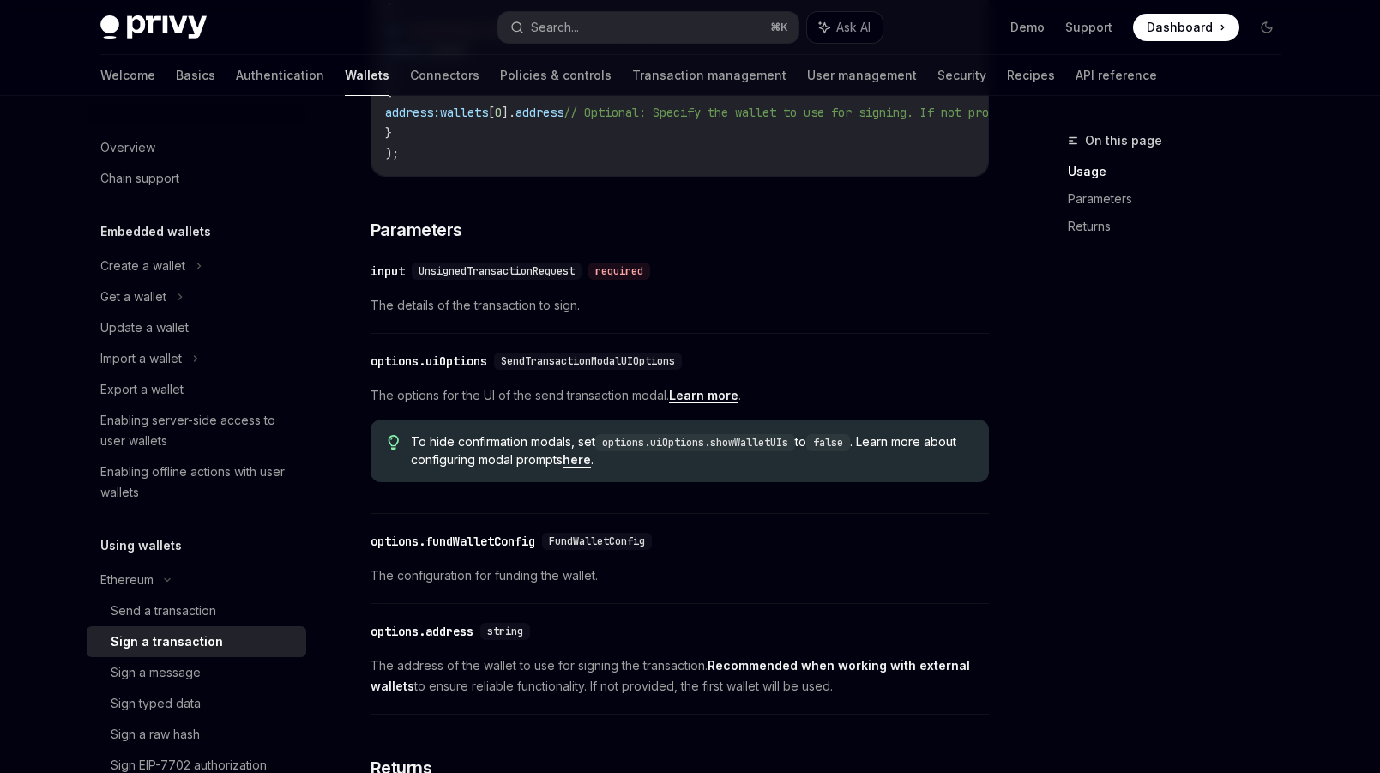
scroll to position [585, 0]
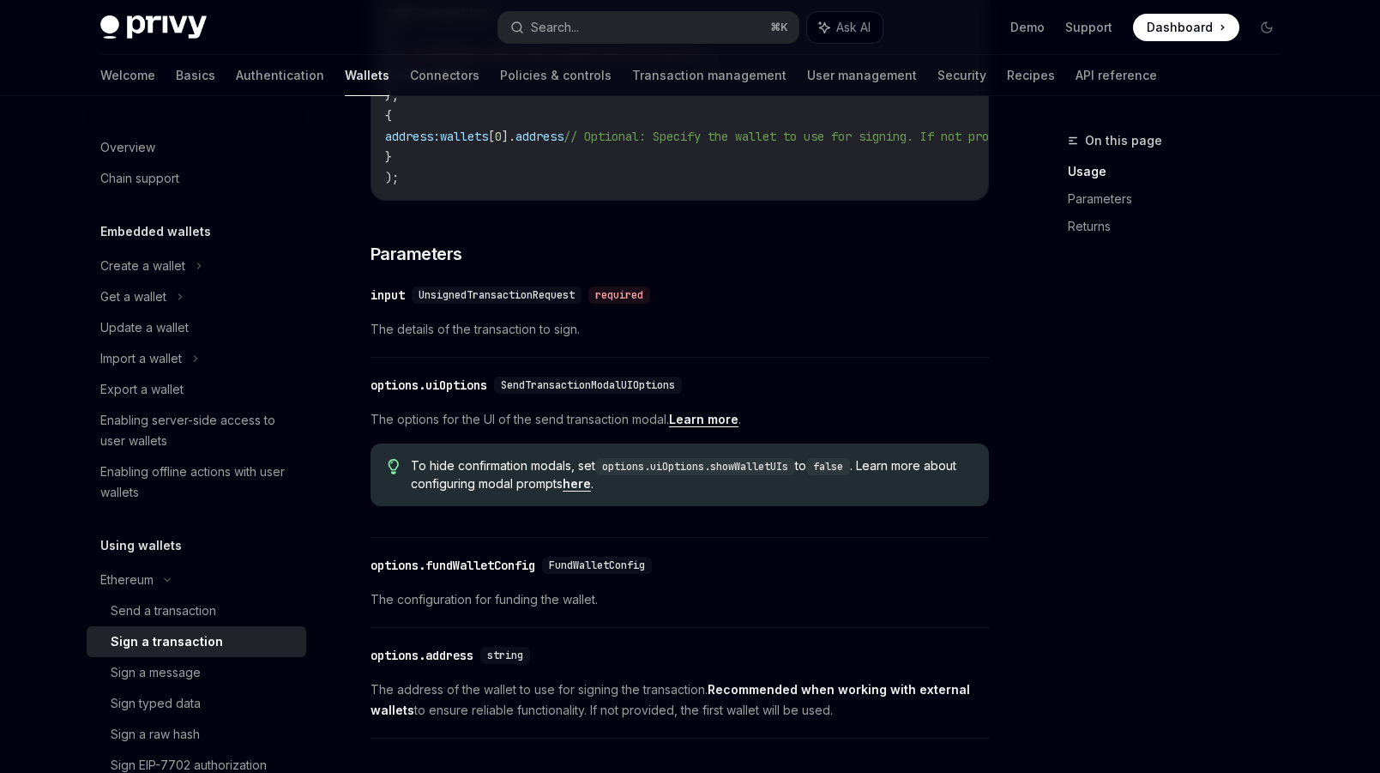
click at [509, 302] on span "UnsignedTransactionRequest" at bounding box center [496, 295] width 156 height 14
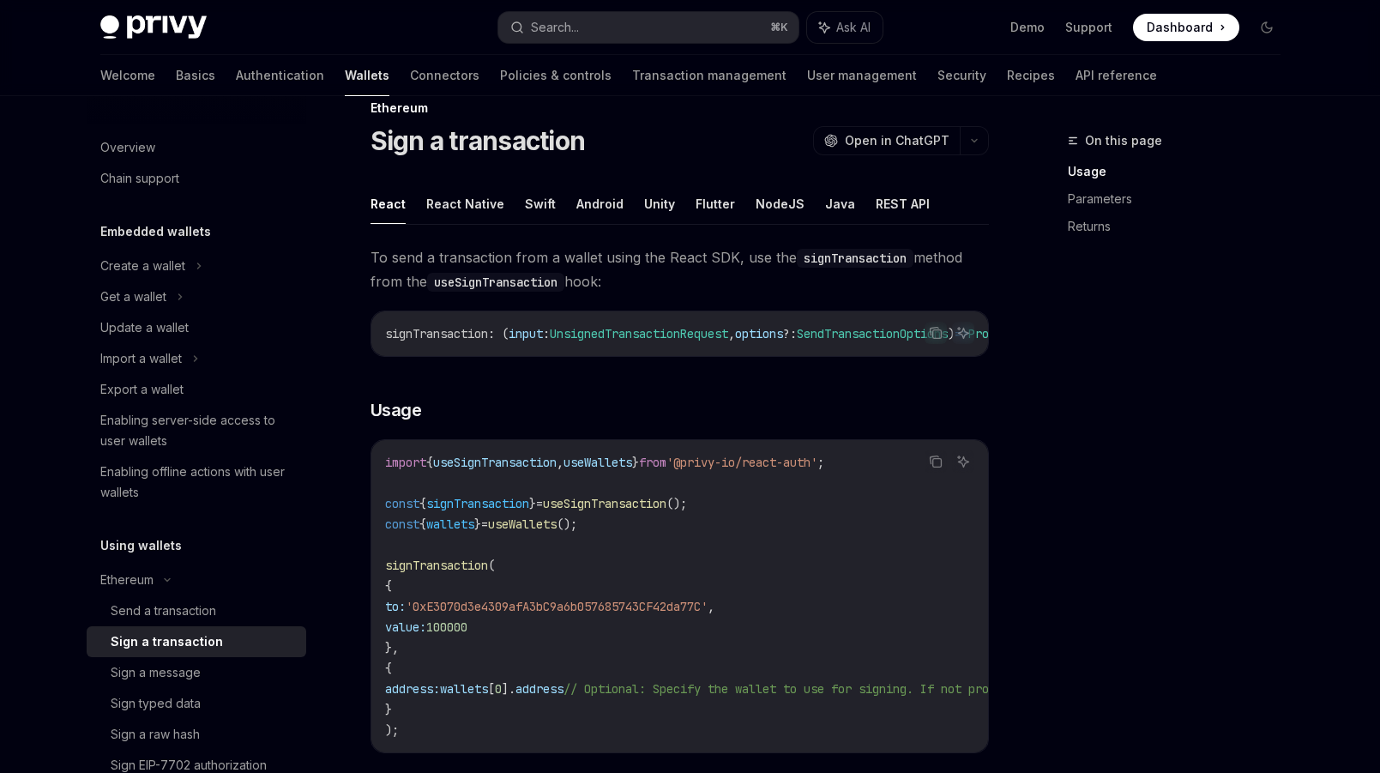
scroll to position [0, 0]
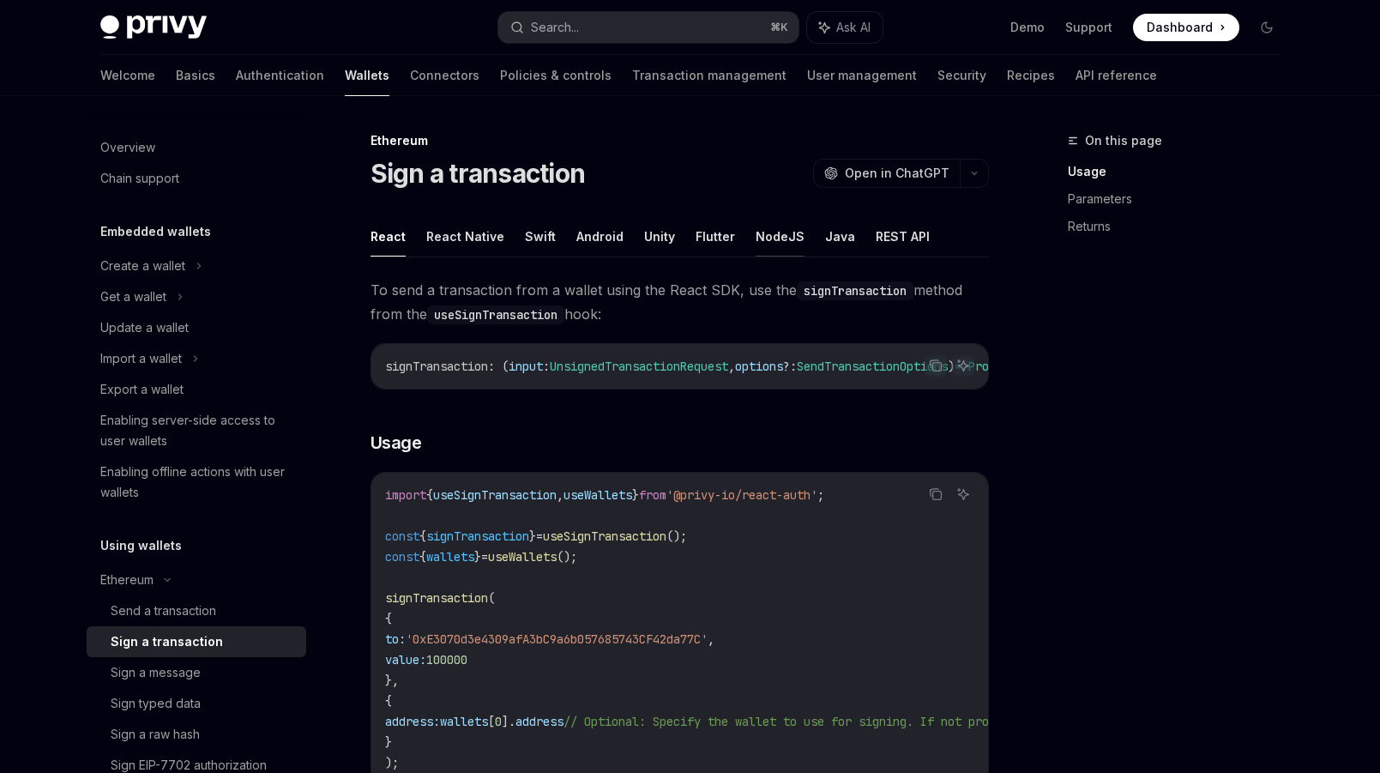
click at [782, 244] on button "NodeJS" at bounding box center [779, 236] width 49 height 40
type textarea "*"
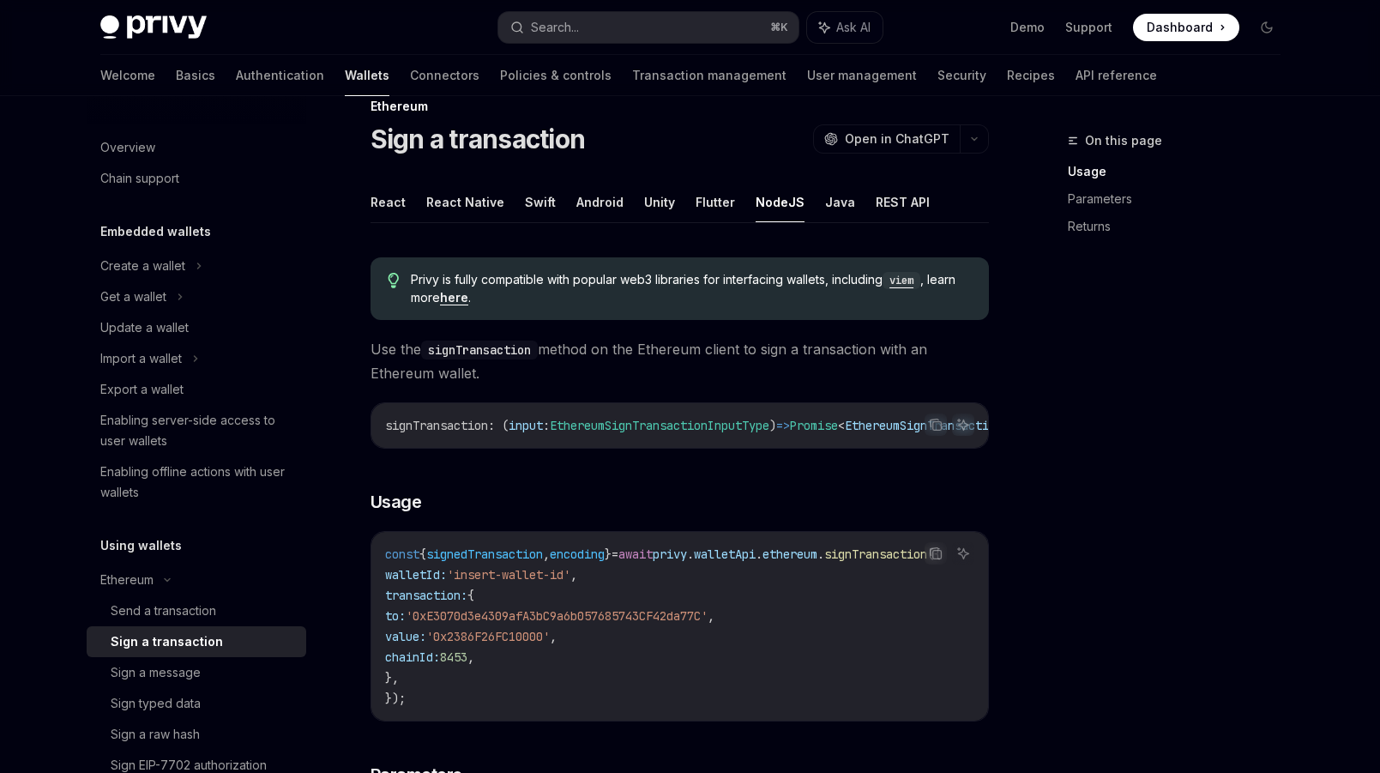
scroll to position [42, 0]
